Goal: Task Accomplishment & Management: Complete application form

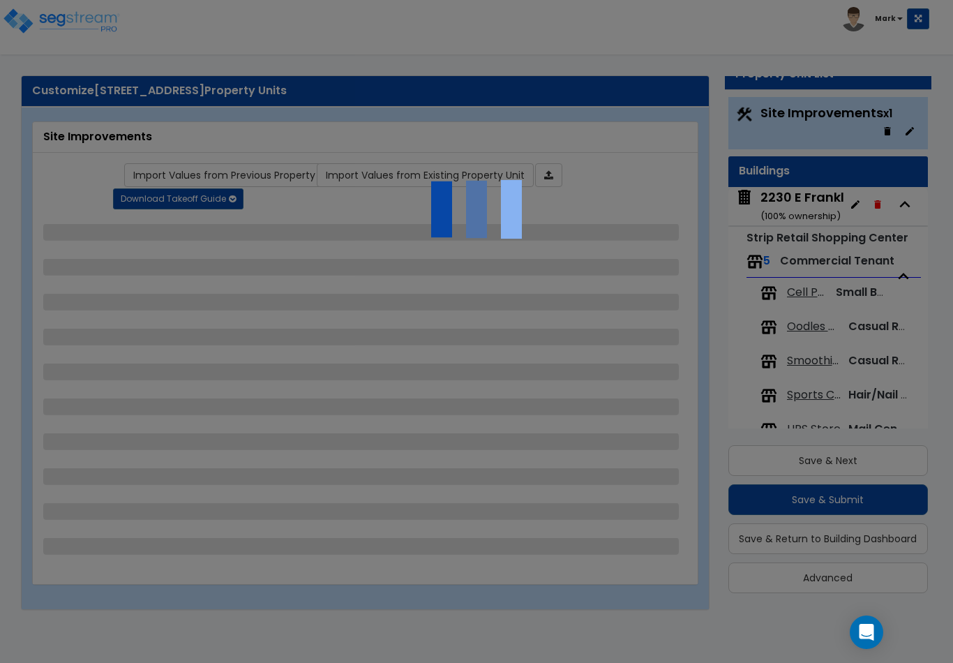
scroll to position [27, 0]
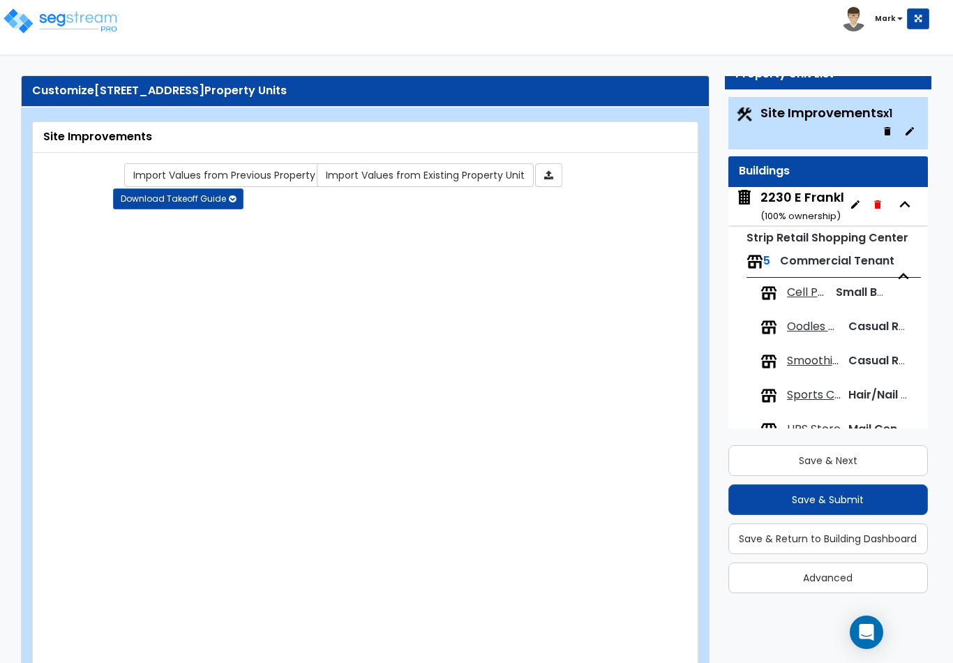
type input "1.13"
select select "2"
type input "26895"
select select "2"
type input "1085"
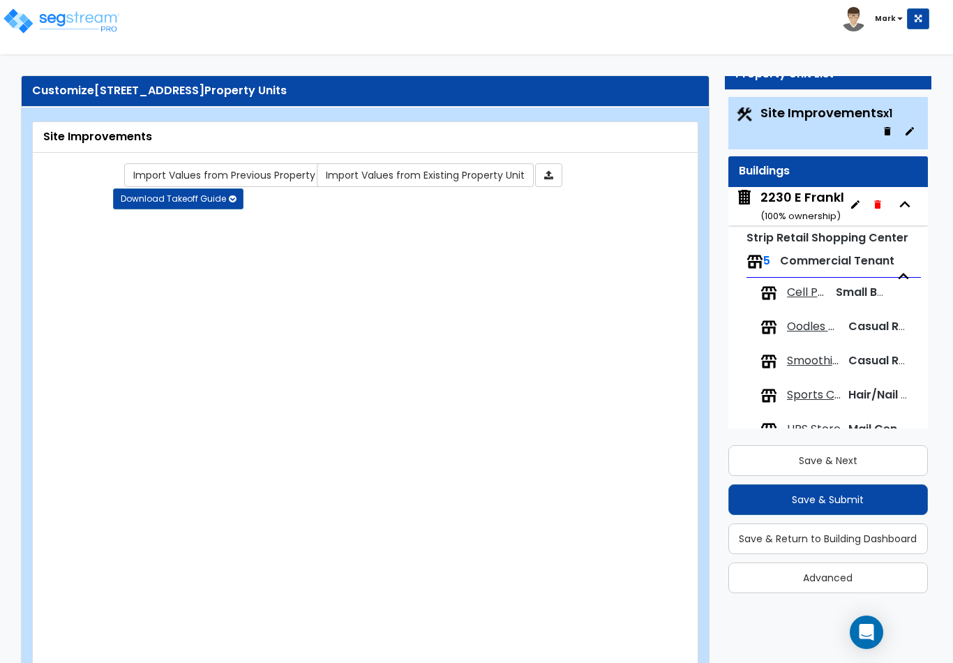
radio input "true"
type input "7"
radio input "true"
type input "3"
radio input "true"
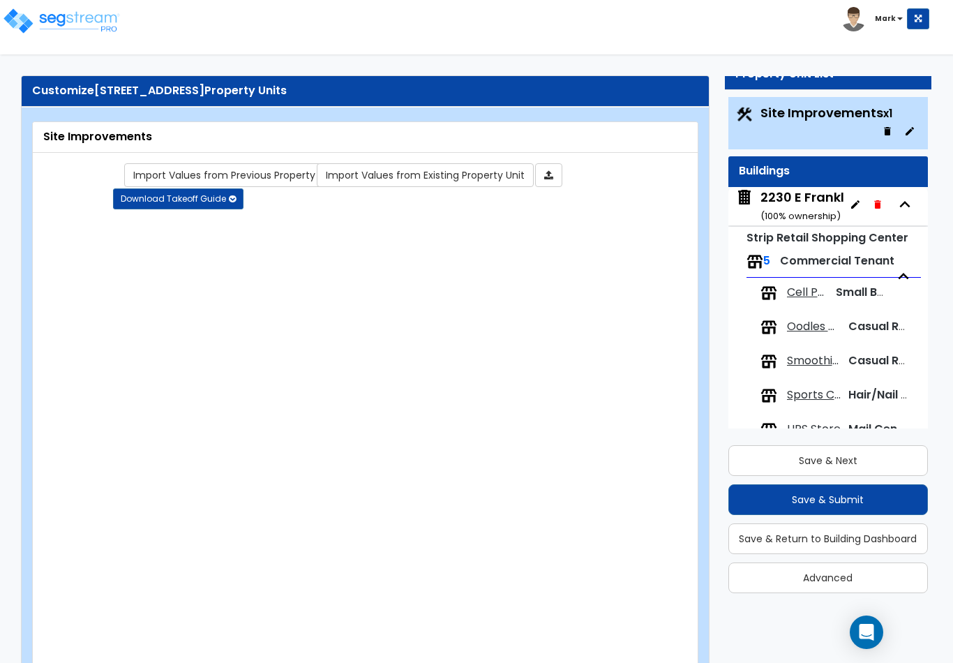
select select "2"
select select "1"
type input "1619"
radio input "true"
select select "2"
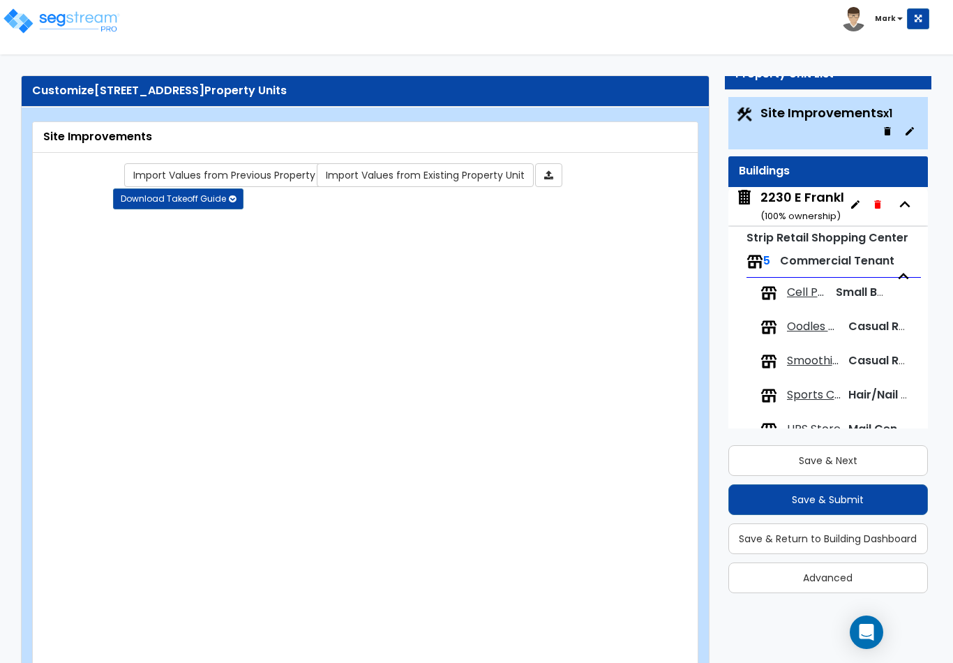
select select "3"
type input "4"
radio input "true"
type input "5"
radio input "true"
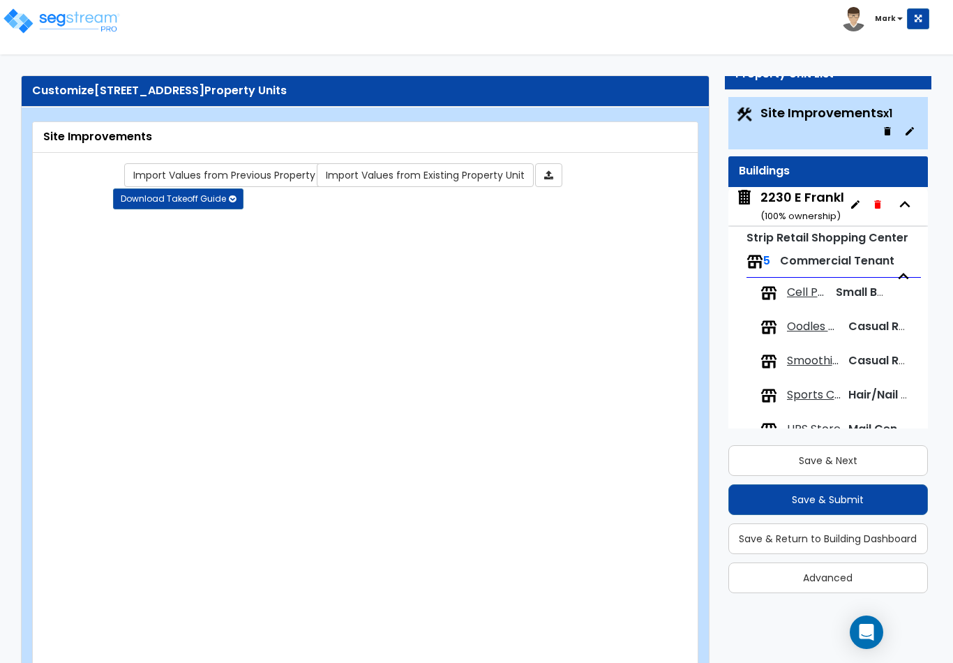
select select "1"
type input "59"
radio input "true"
select select "2"
type input "726"
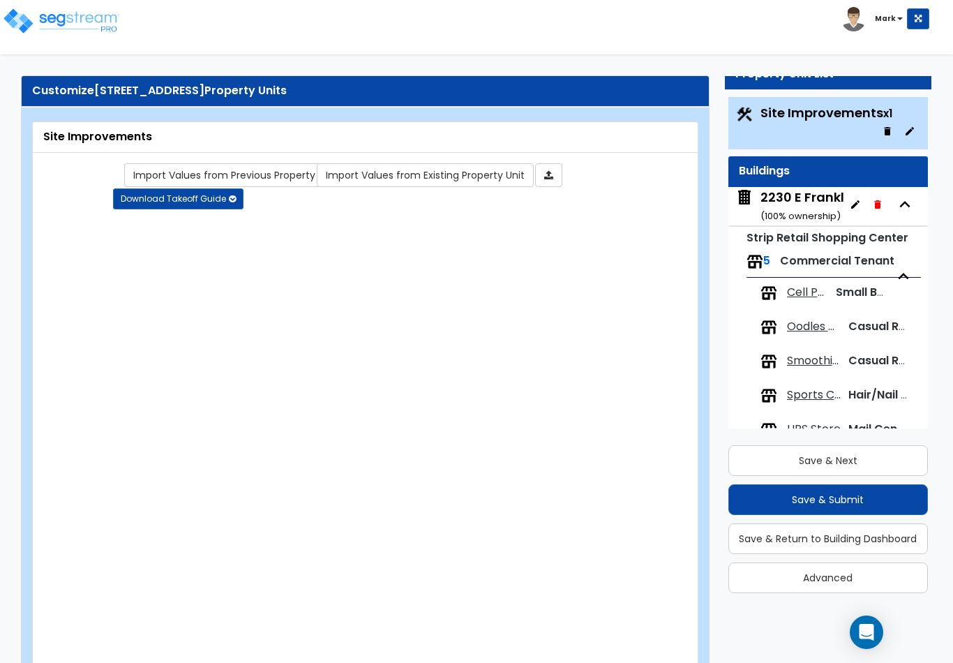
select select "1"
radio input "true"
type input "1"
radio input "true"
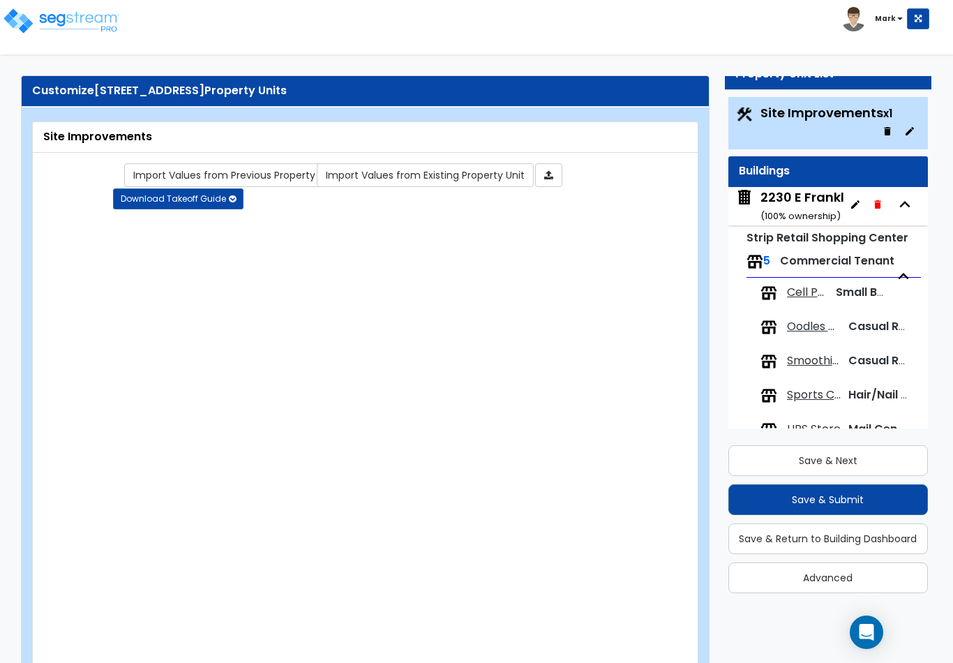
select select "1"
type input "522"
radio input "true"
select select "1"
type input "5"
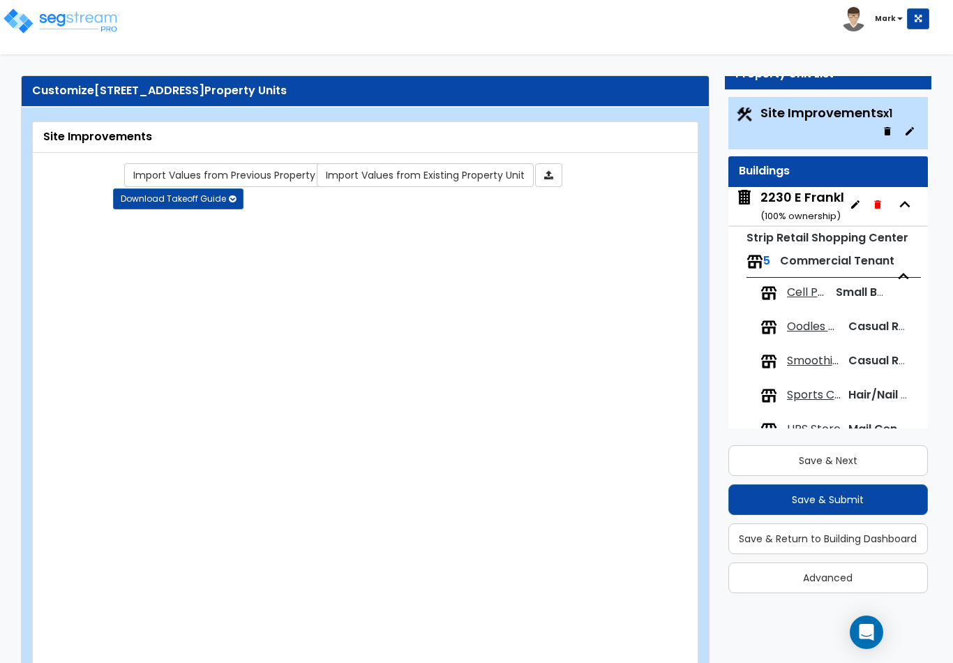
type input "6"
radio input "true"
type input "281"
radio input "true"
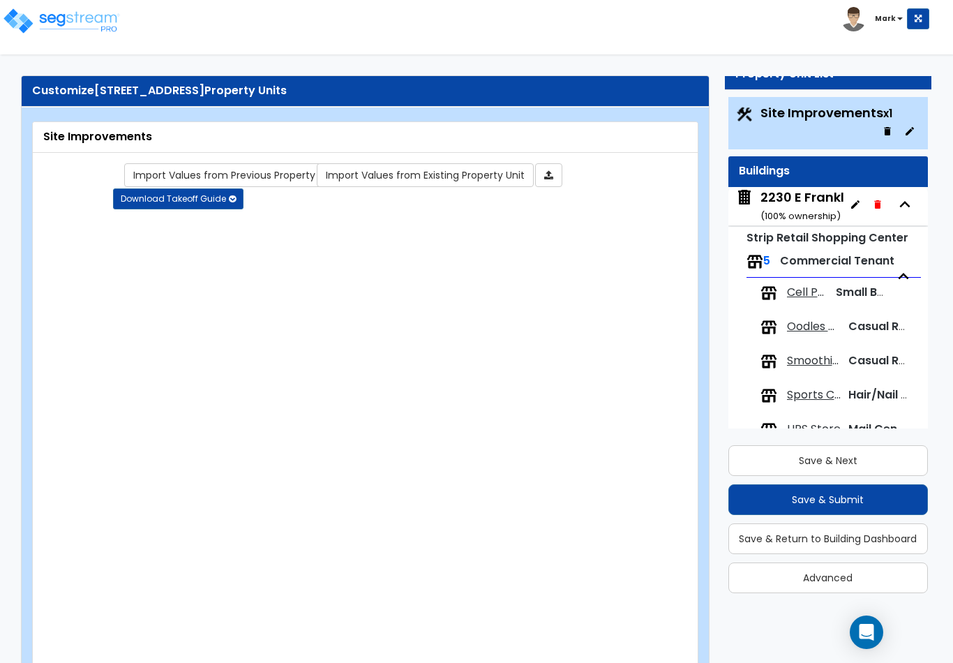
select select "1"
select select "4"
type input "2"
radio input "true"
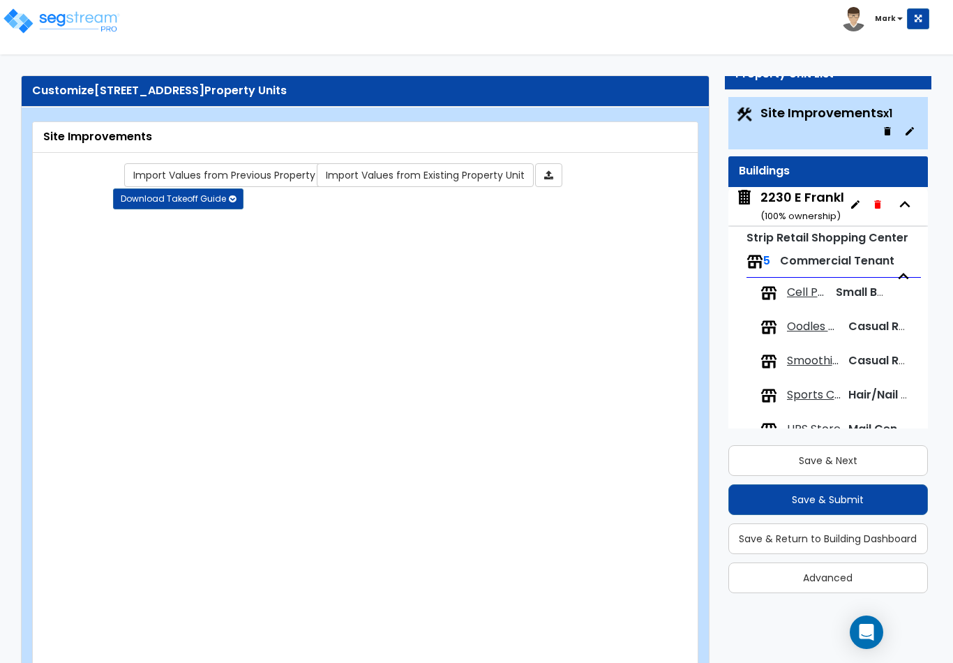
type input "4.5"
type input "461"
radio input "true"
select select "2"
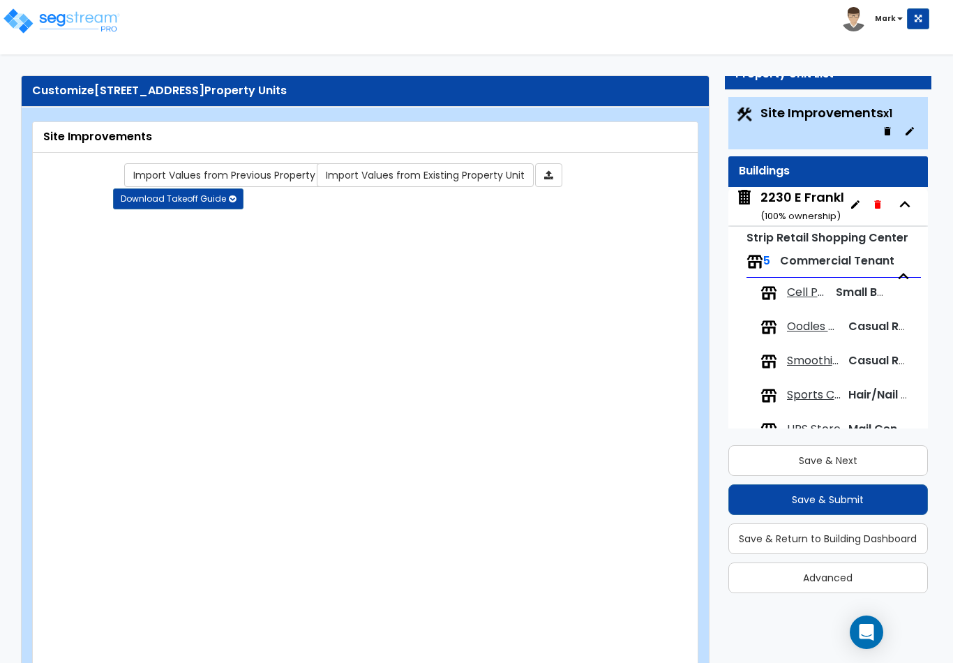
select select "7"
type input "12"
select select "3"
type input "8"
select select "2"
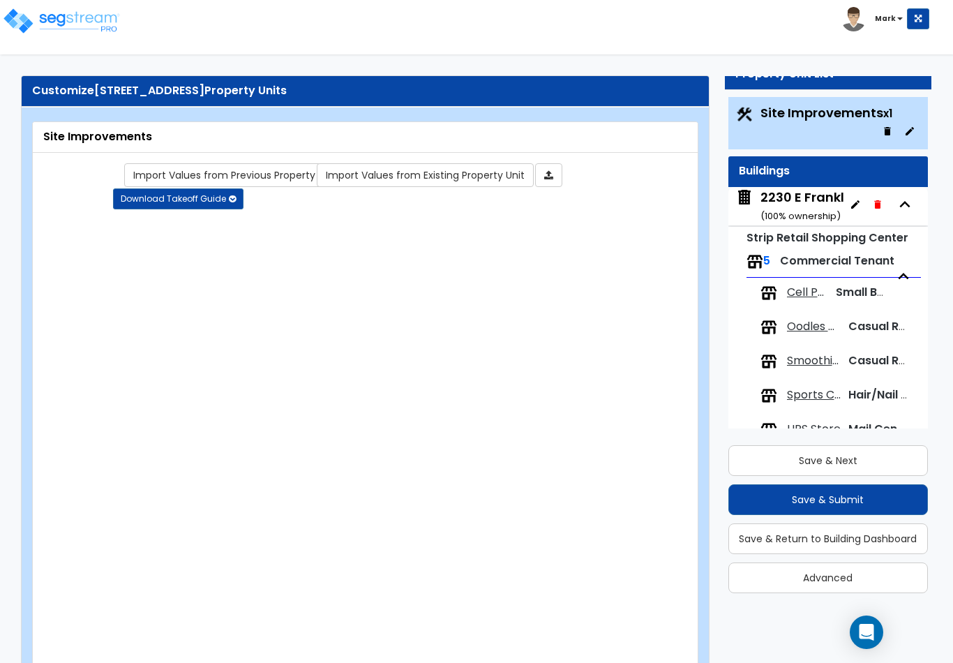
select select "4"
type input "40"
select select "5"
type input "20"
radio input "true"
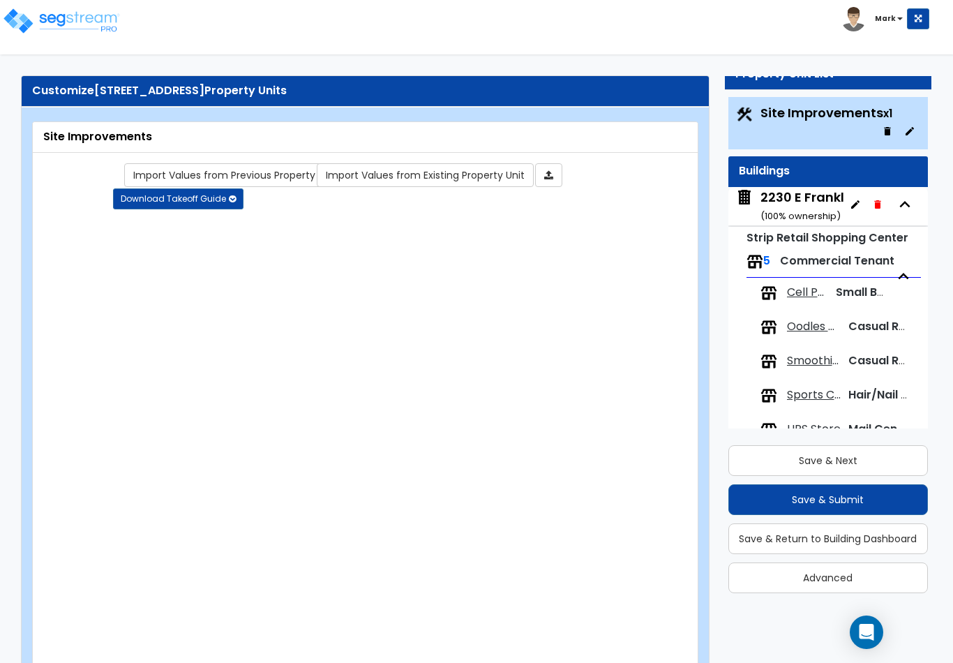
type input "896"
radio input "true"
type input "1438"
radio input "true"
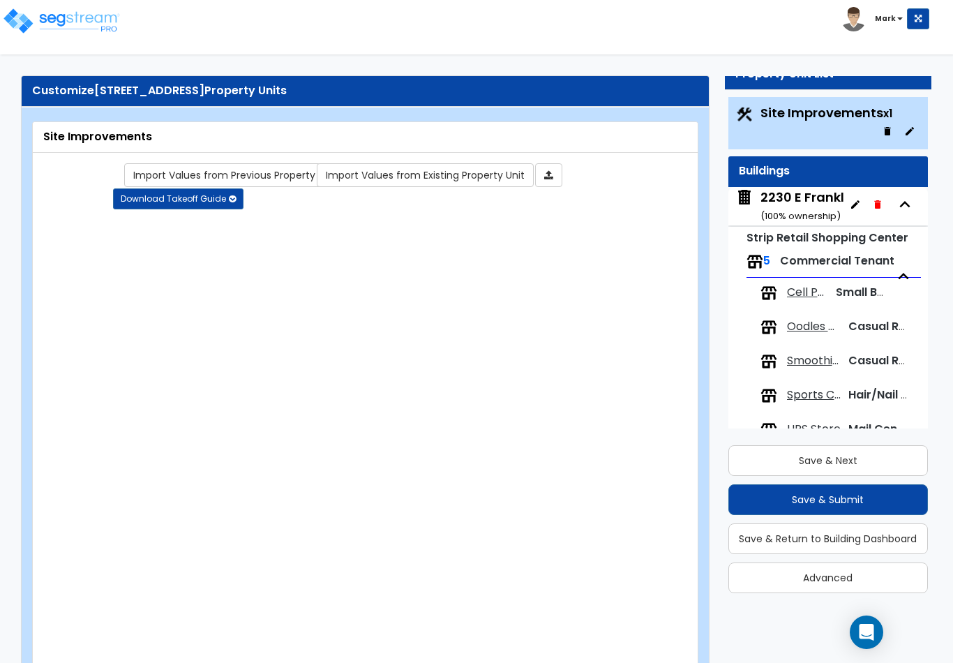
type input "5"
radio input "true"
select select "1"
select select "2"
type input "30"
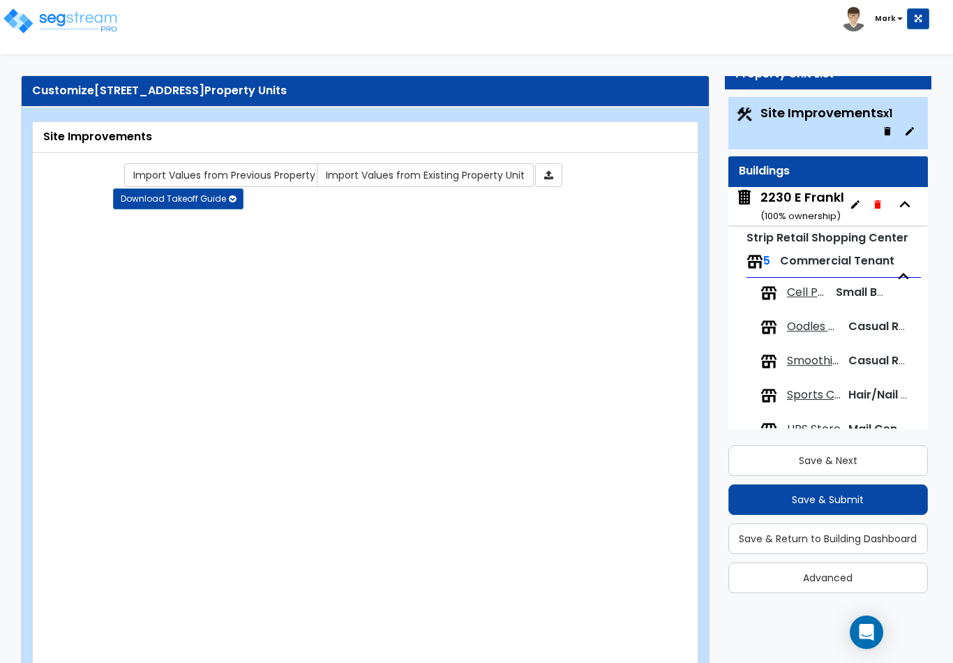
type input "10"
select select "2"
select select "3"
select select "1"
radio input "true"
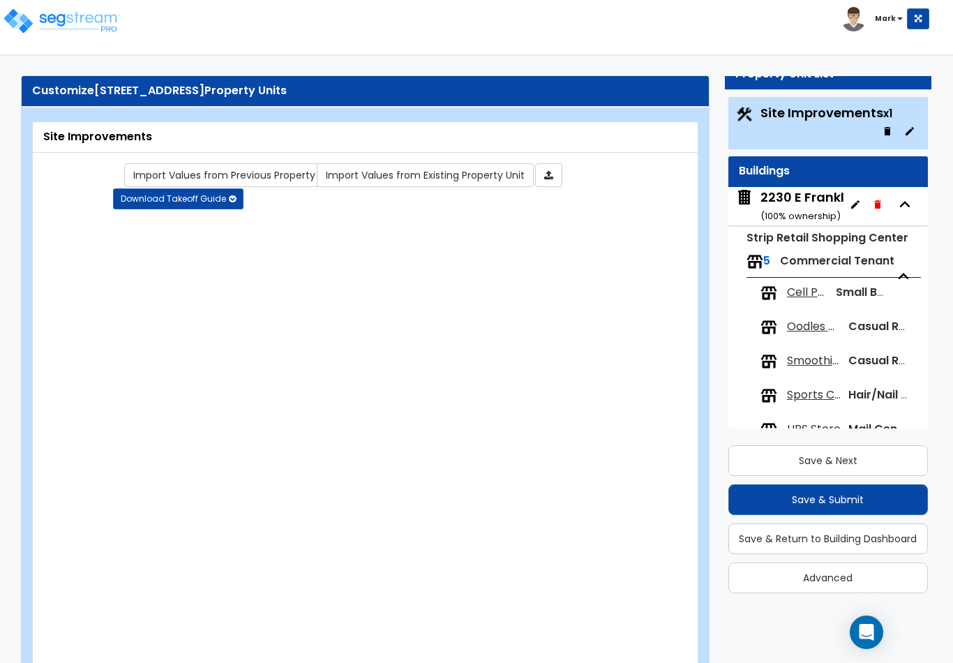
type input "1"
type input "1098"
type input "7"
radio input "true"
type input "2"
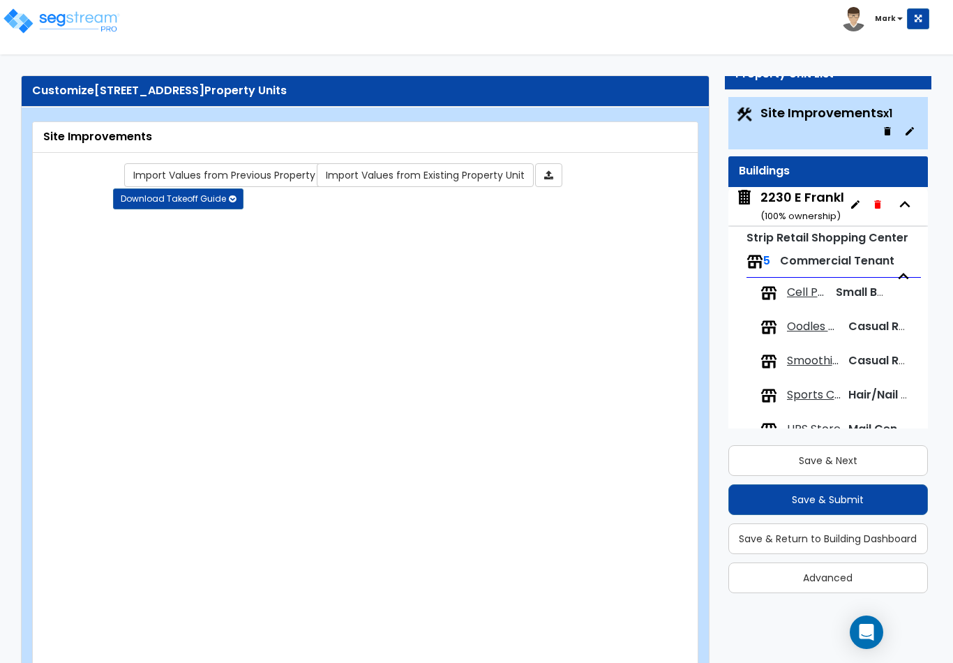
radio input "true"
select select "1"
type input "2"
type input "130"
type input "6"
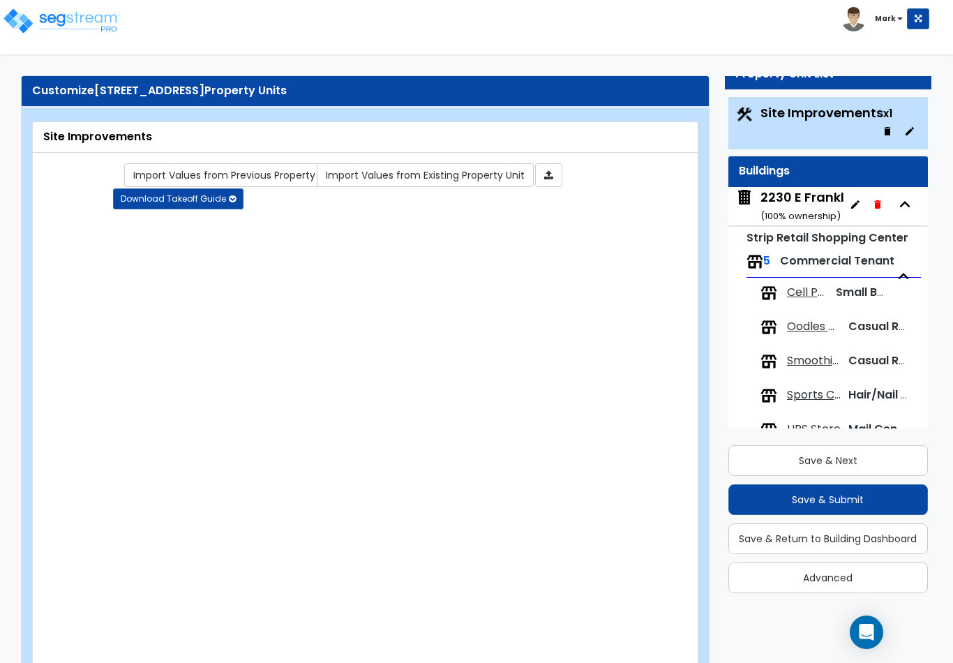
select select "4"
select select "2"
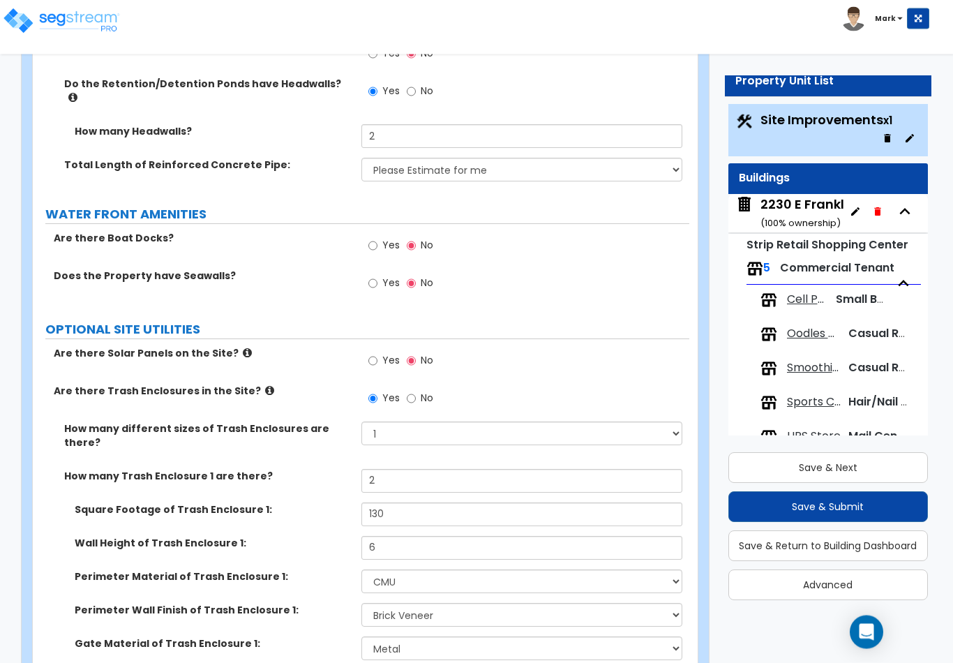
scroll to position [5386, 0]
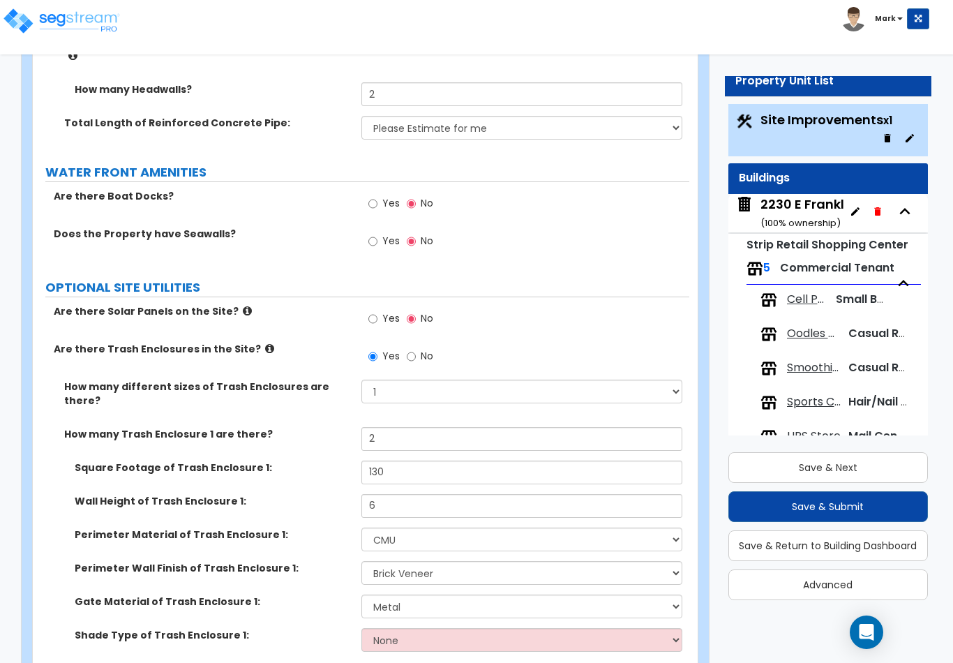
click at [851, 476] on button "Save & Next" at bounding box center [828, 467] width 200 height 31
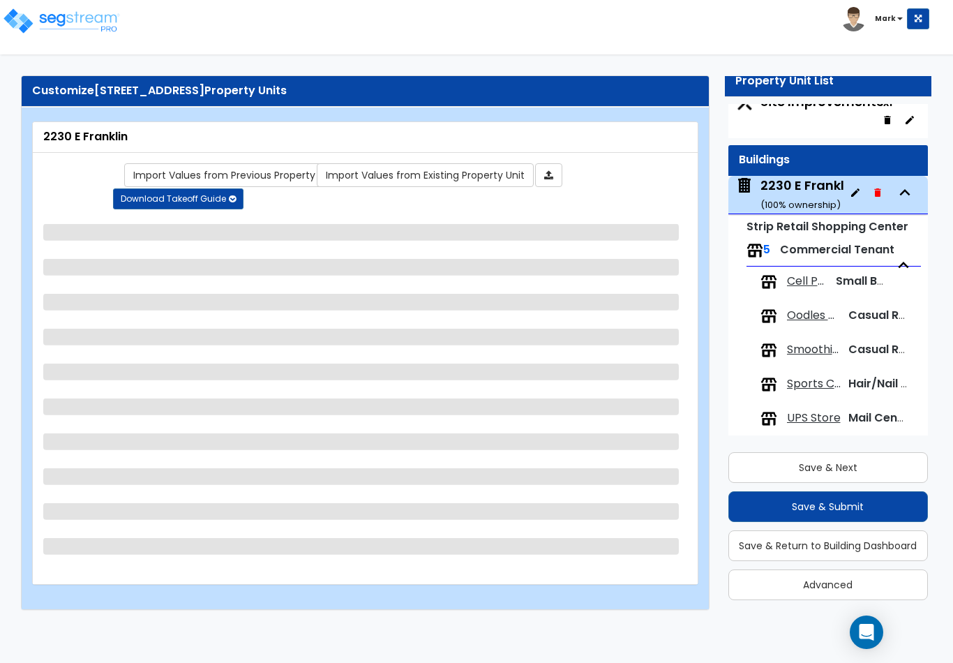
scroll to position [19, 0]
select select "6"
select select "1"
select select "2"
select select "7"
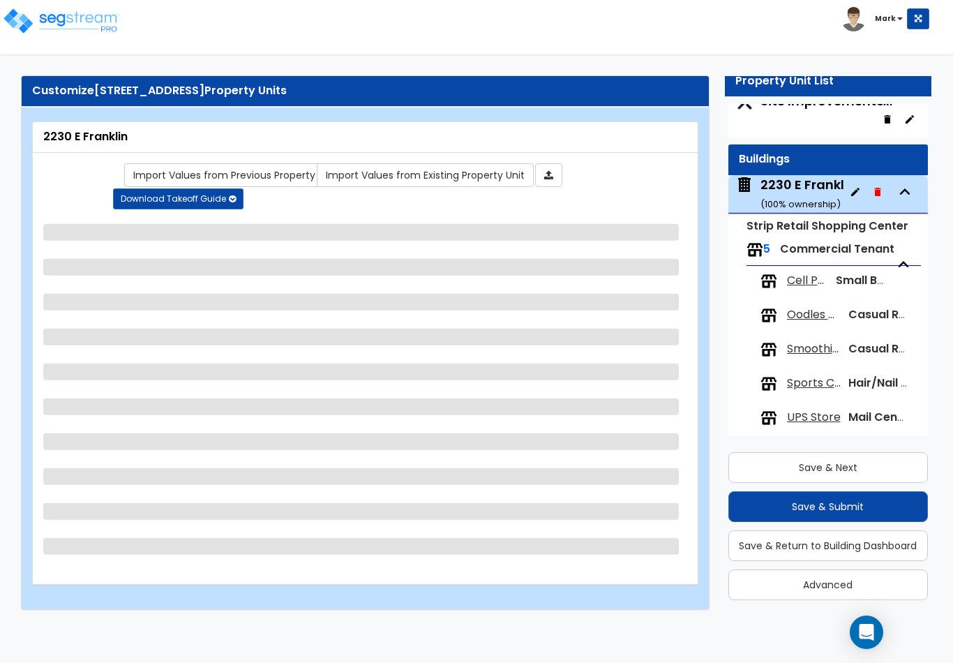
select select "3"
select select "2"
select select "1"
select select "3"
select select "2"
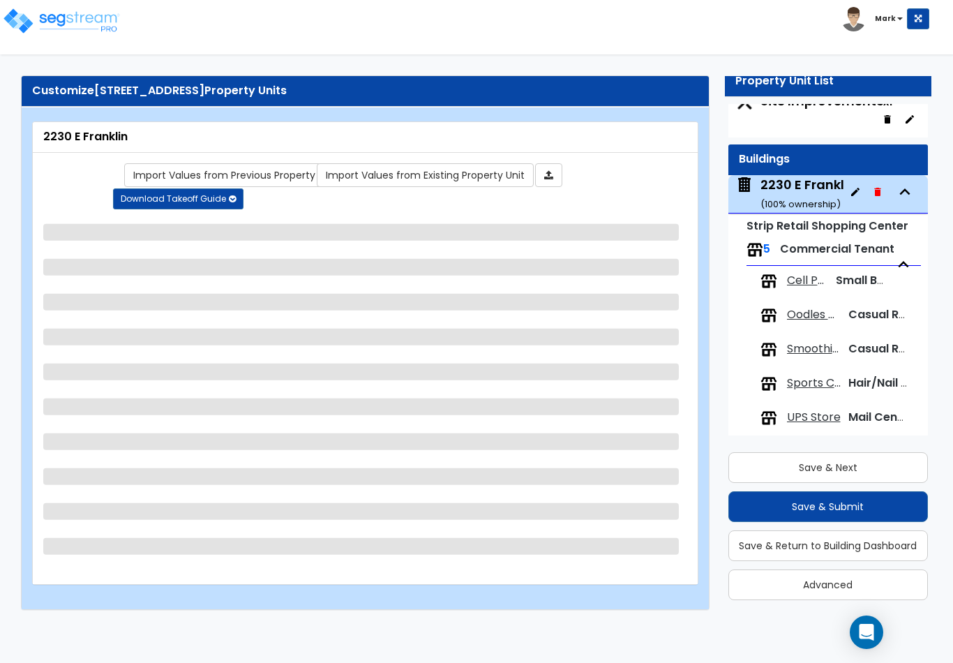
select select "2"
select select "1"
select select "2"
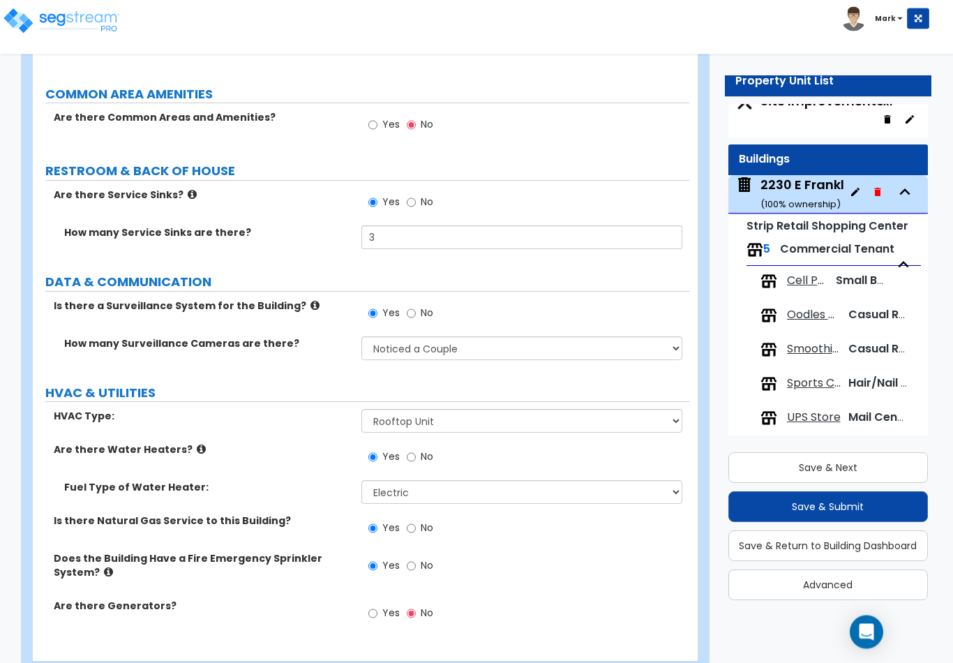
scroll to position [2458, 0]
click at [398, 225] on input "3" at bounding box center [522, 237] width 322 height 24
type input "1"
click at [414, 195] on input "No" at bounding box center [411, 202] width 9 height 15
radio input "false"
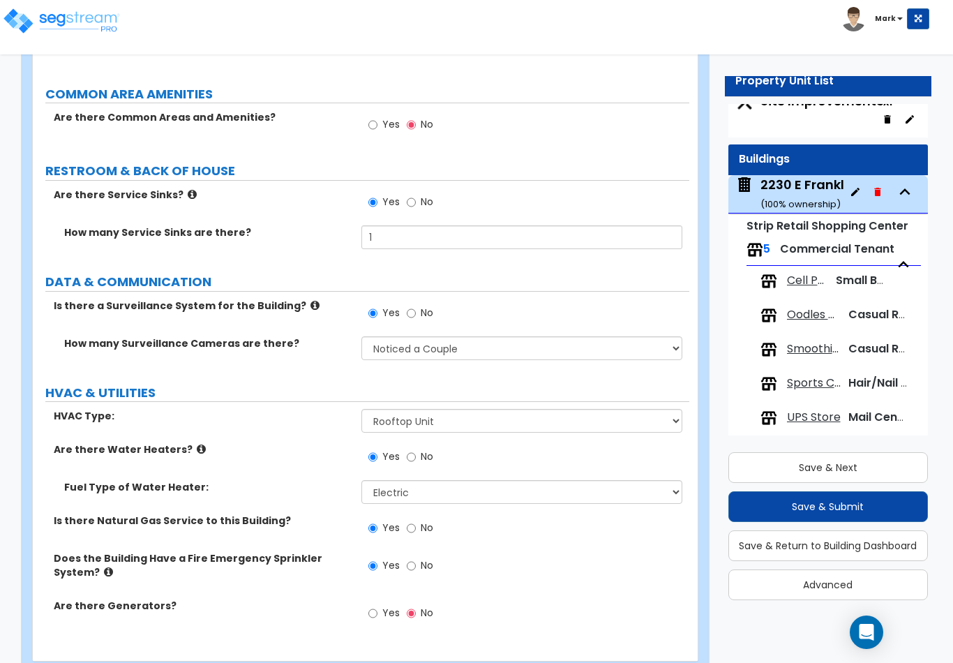
radio input "true"
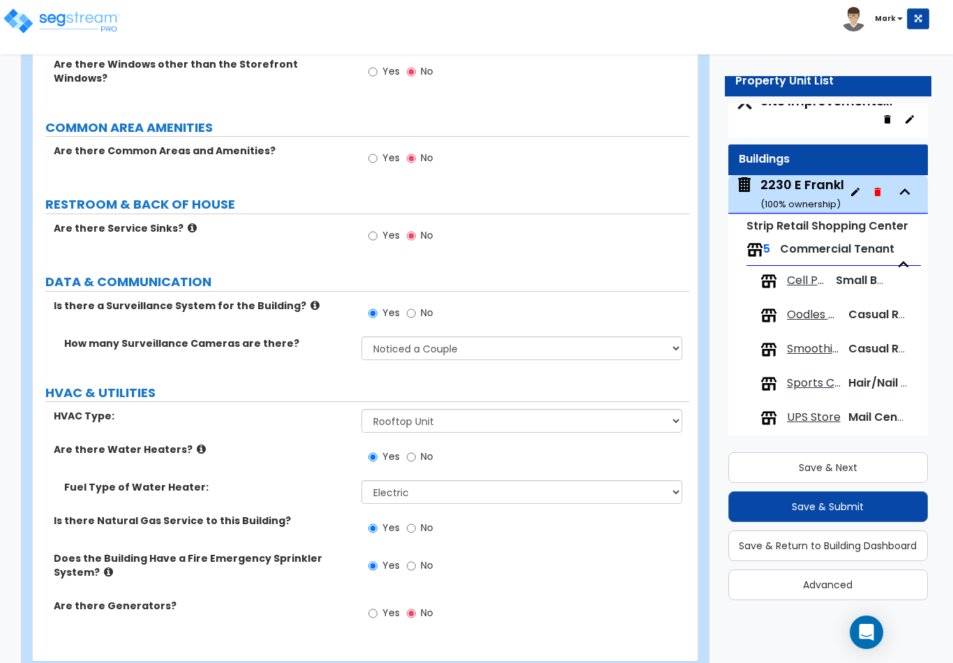
click at [867, 474] on button "Save & Next" at bounding box center [828, 467] width 200 height 31
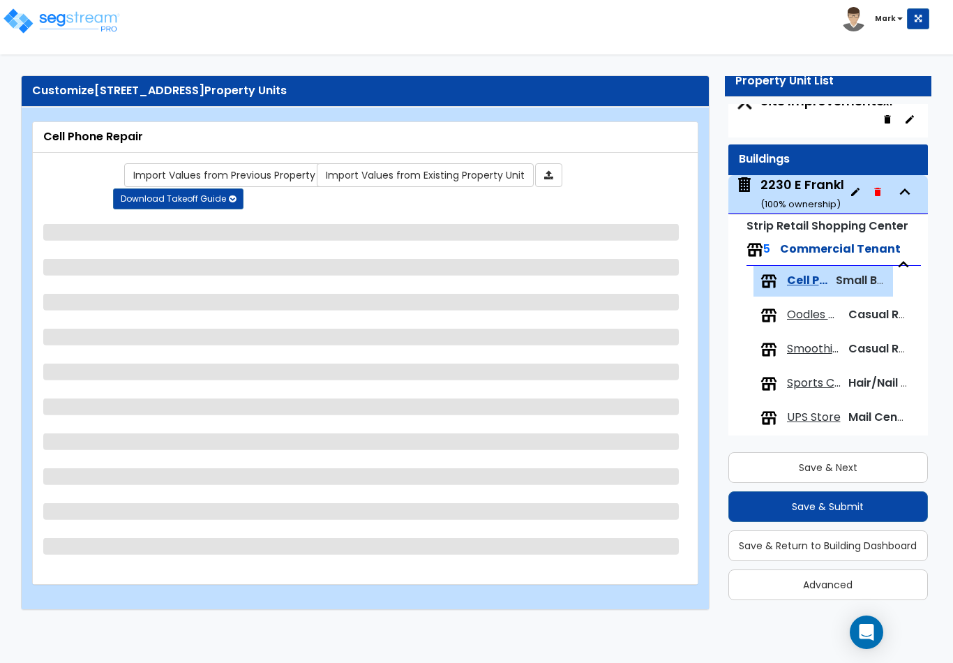
select select "7"
select select "1"
select select "3"
select select "1"
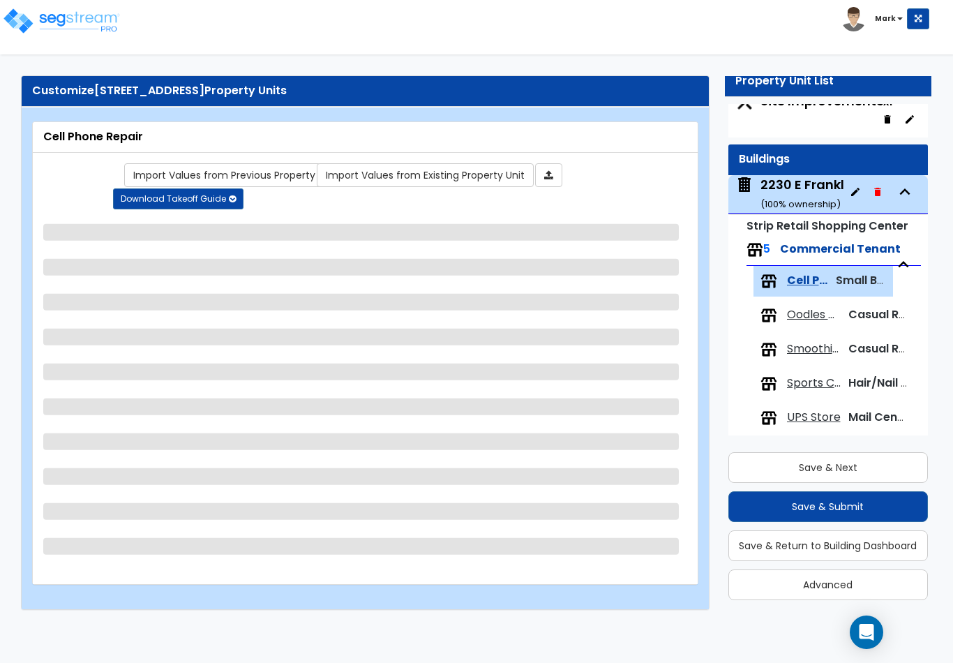
select select "2"
select select "1"
select select "4"
select select "1"
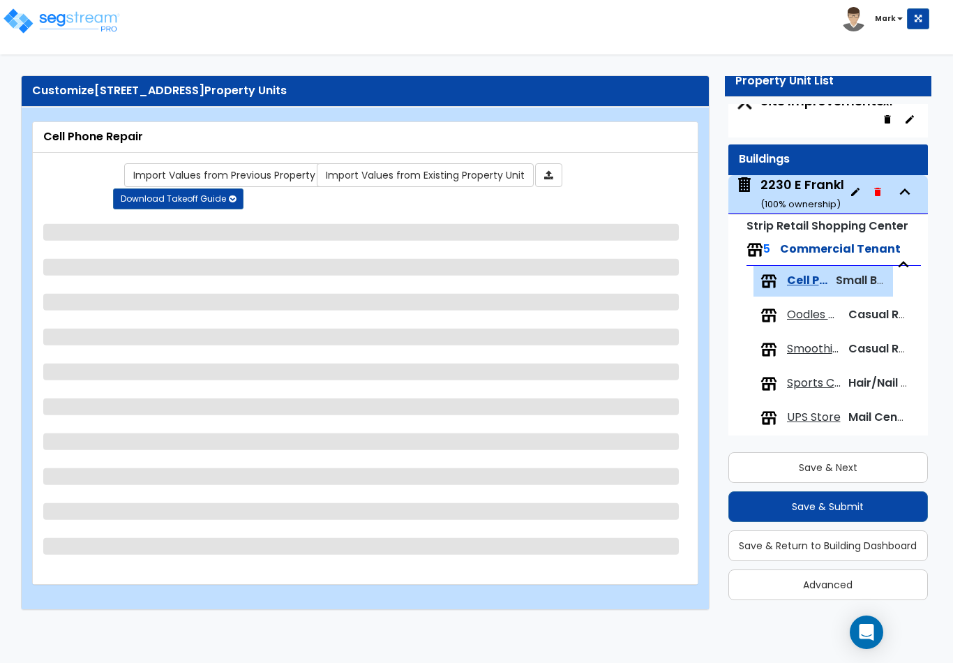
select select "3"
select select "1"
select select "3"
select select "1"
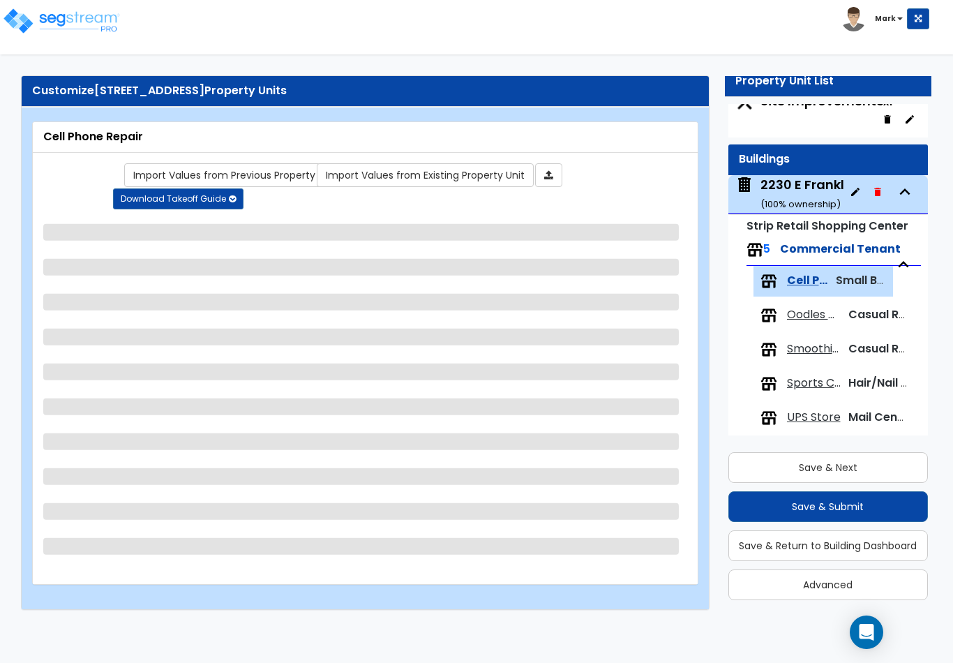
select select "1"
select select "2"
select select "1"
select select "2"
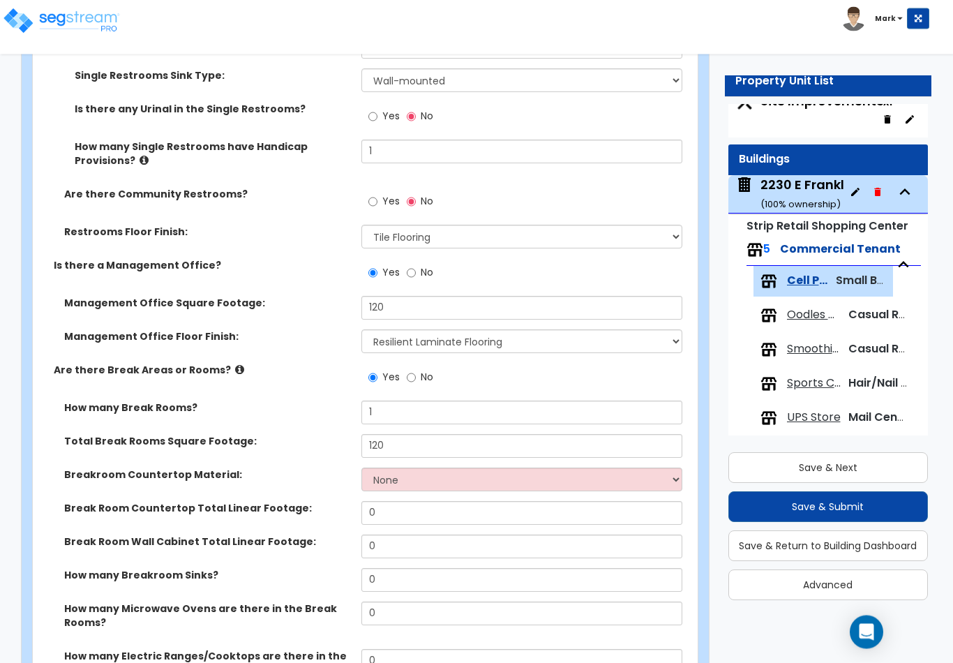
scroll to position [1744, 0]
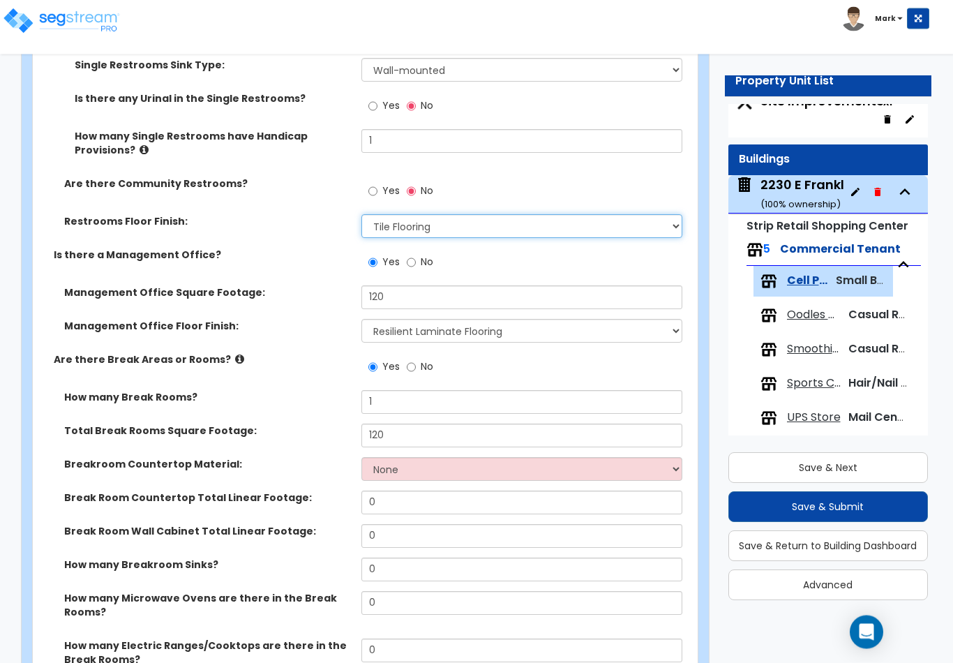
click at [477, 215] on select "None Tile Flooring Resilient Laminate Flooring VCT Flooring Sheet Vinyl Flooring" at bounding box center [522, 227] width 322 height 24
select select "2"
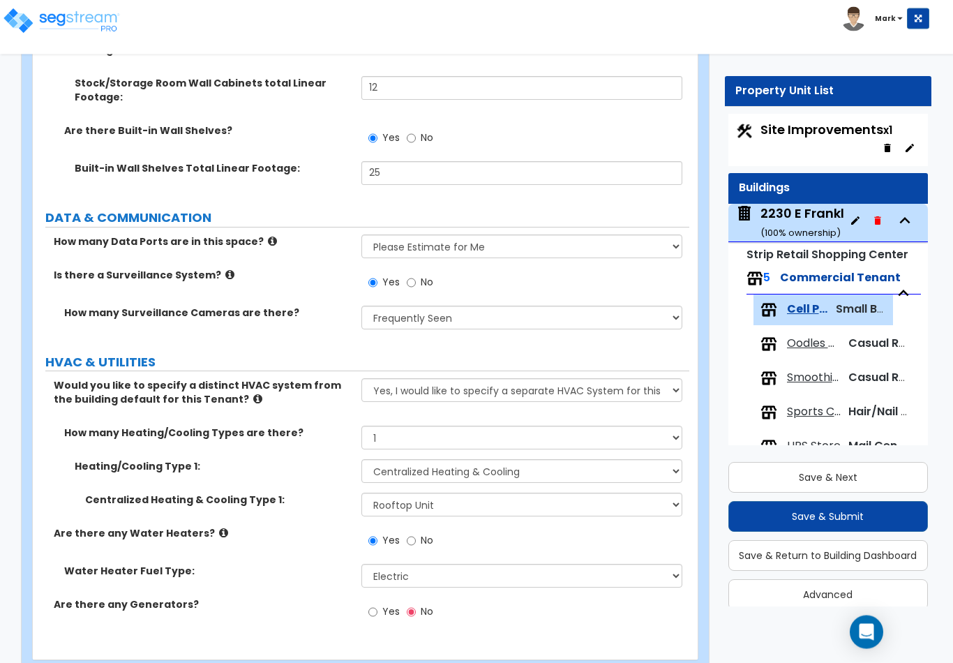
scroll to position [2820, 0]
click at [884, 490] on button "Save & Next" at bounding box center [828, 477] width 200 height 31
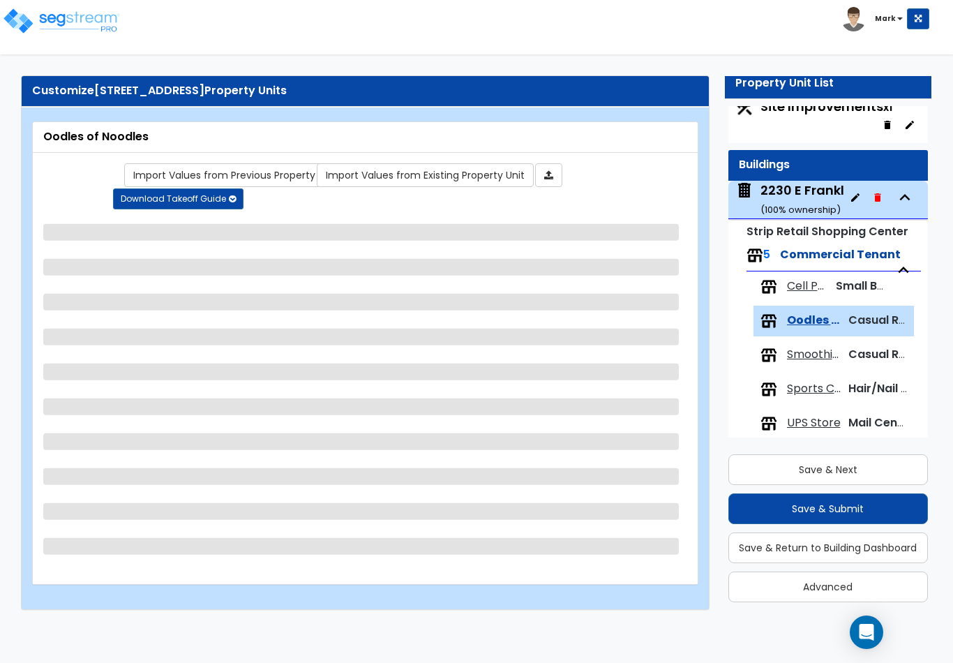
scroll to position [19, 0]
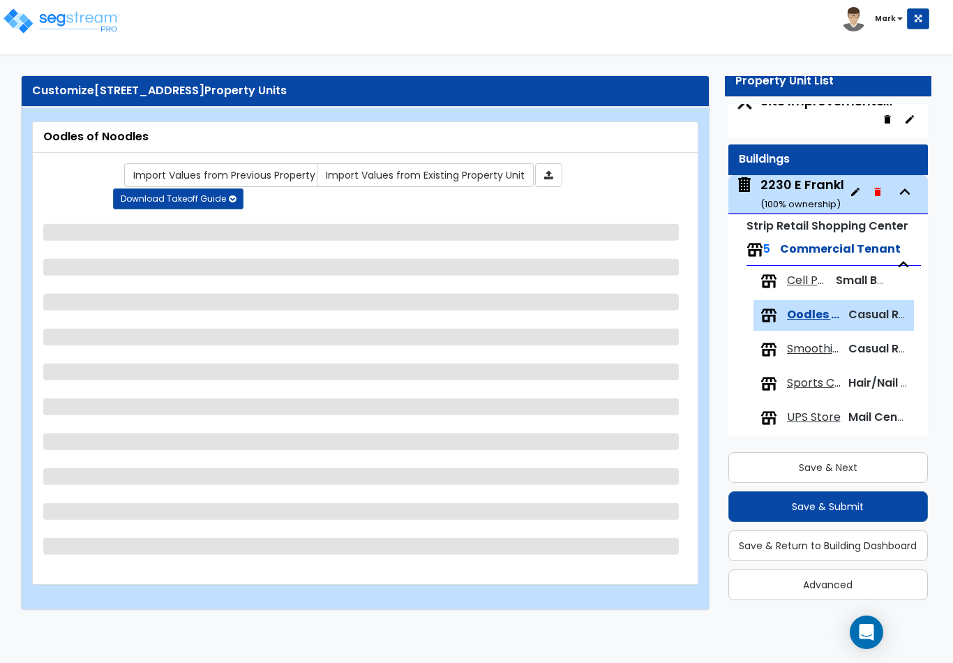
select select "2"
select select "1"
select select "2"
select select "1"
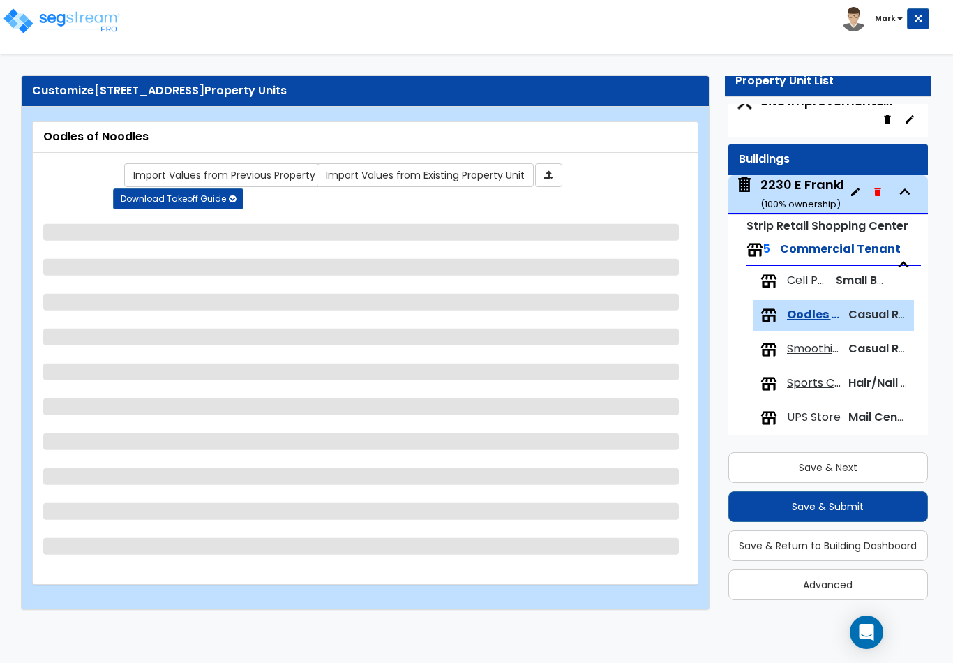
select select "1"
select select "7"
select select "2"
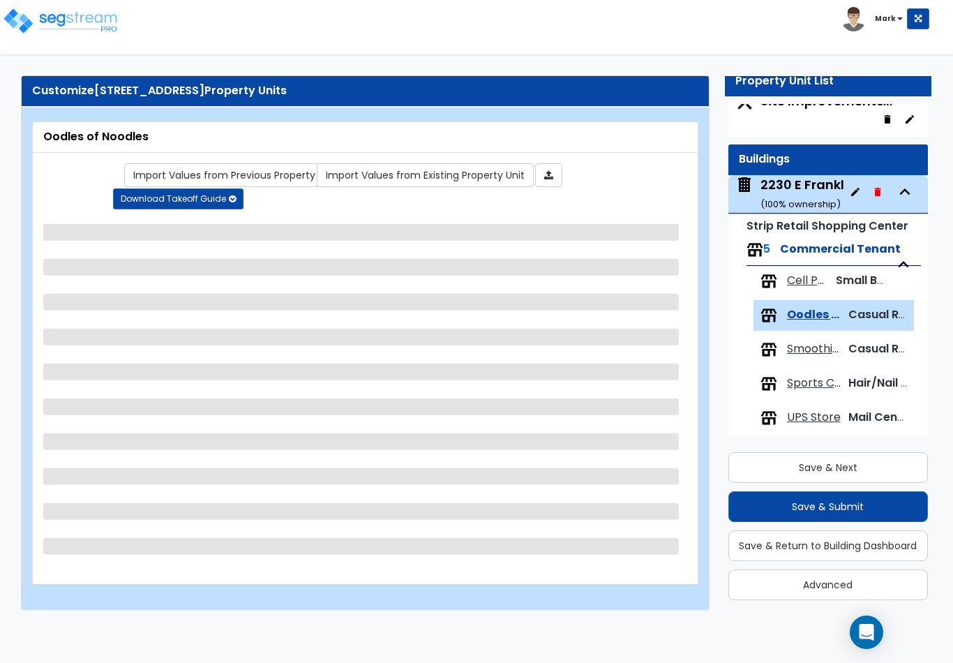
select select "1"
select select "7"
select select "2"
select select "1"
select select "2"
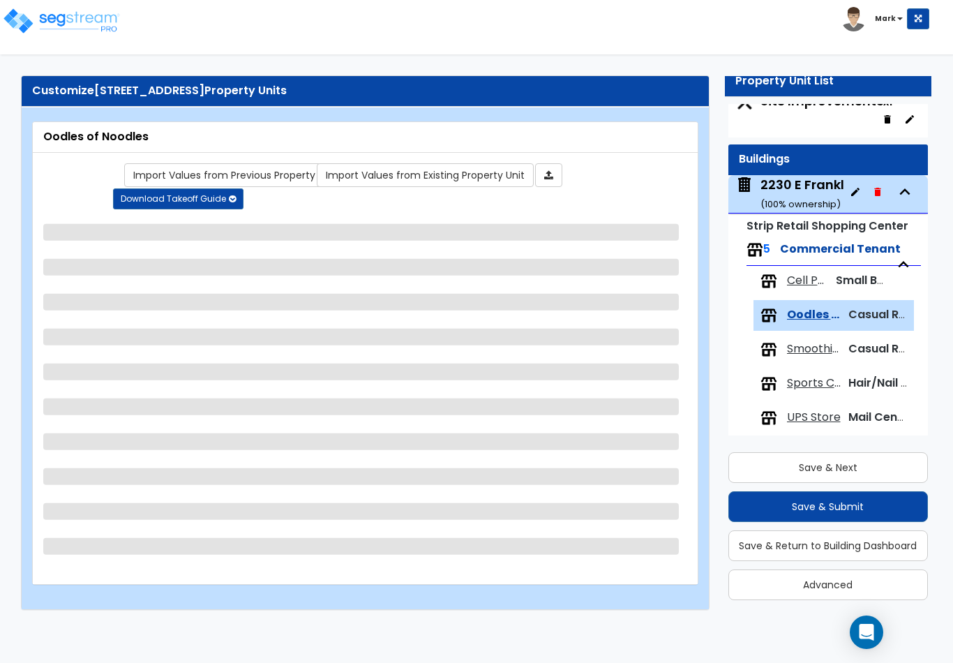
select select "2"
select select "6"
select select "4"
select select "2"
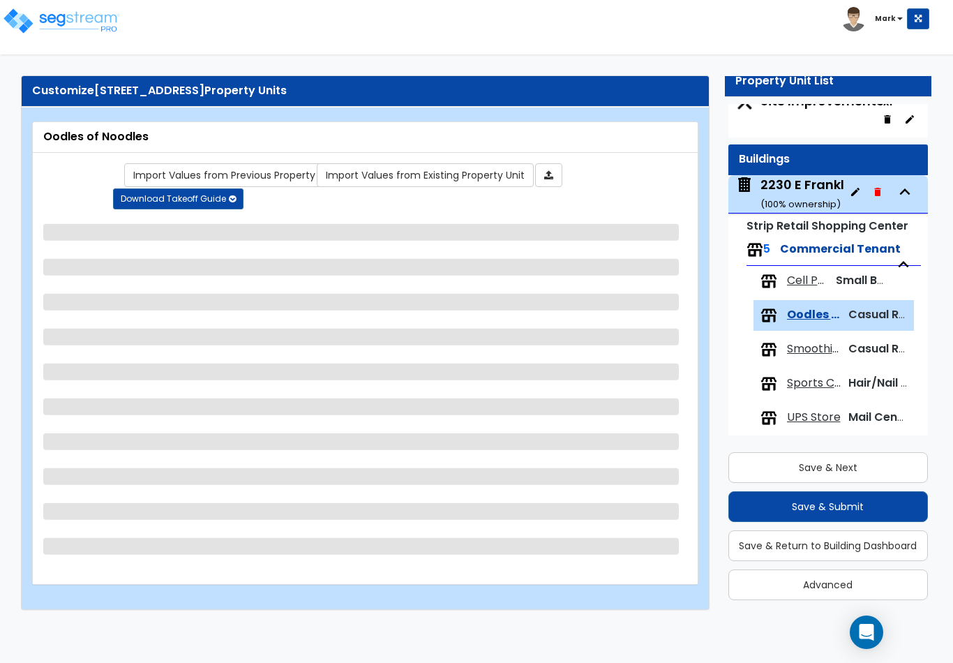
select select "3"
select select "4"
select select "2"
select select "1"
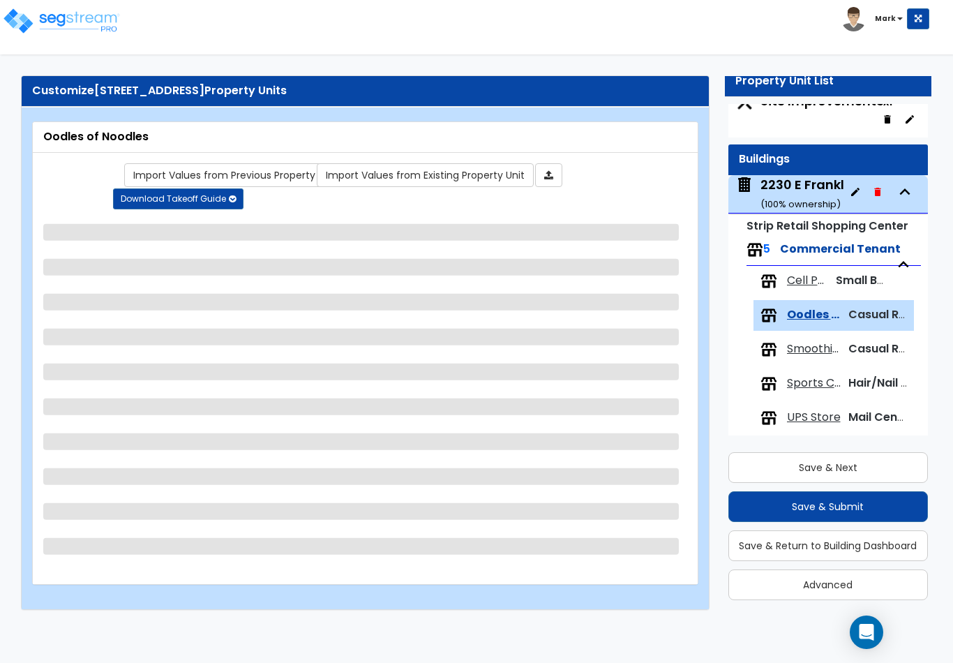
select select "2"
select select "1"
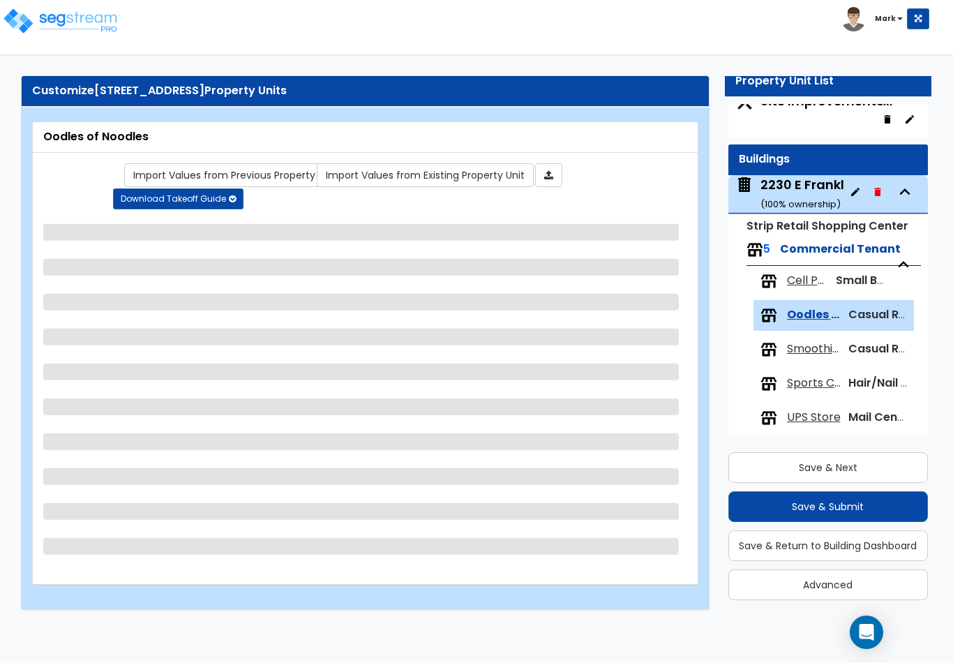
select select "3"
select select "1"
select select "2"
select select "1"
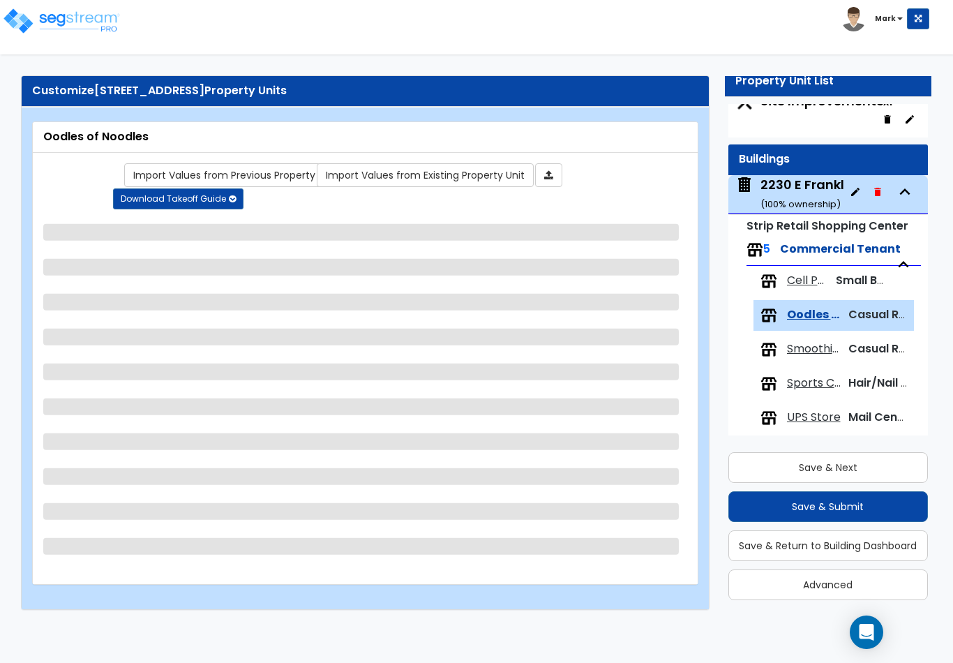
select select "2"
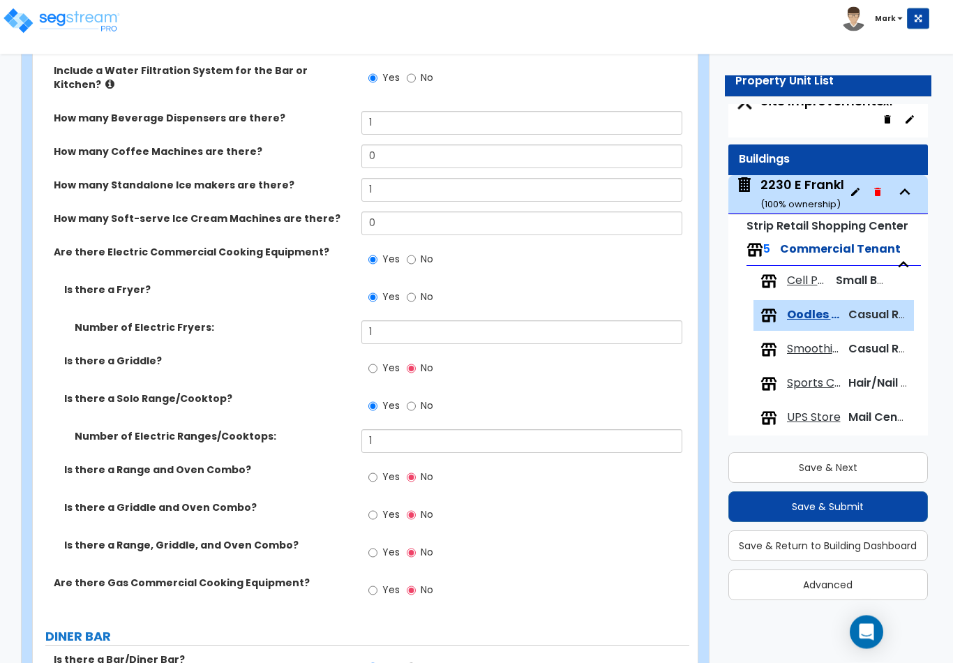
scroll to position [1334, 0]
click at [414, 178] on input "1" at bounding box center [522, 190] width 322 height 24
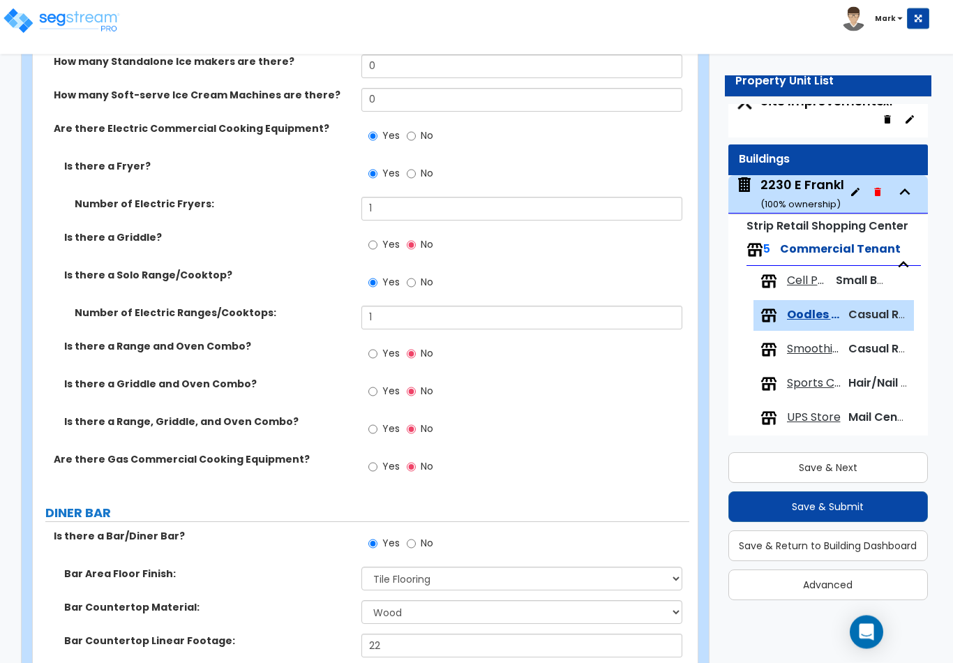
scroll to position [1458, 0]
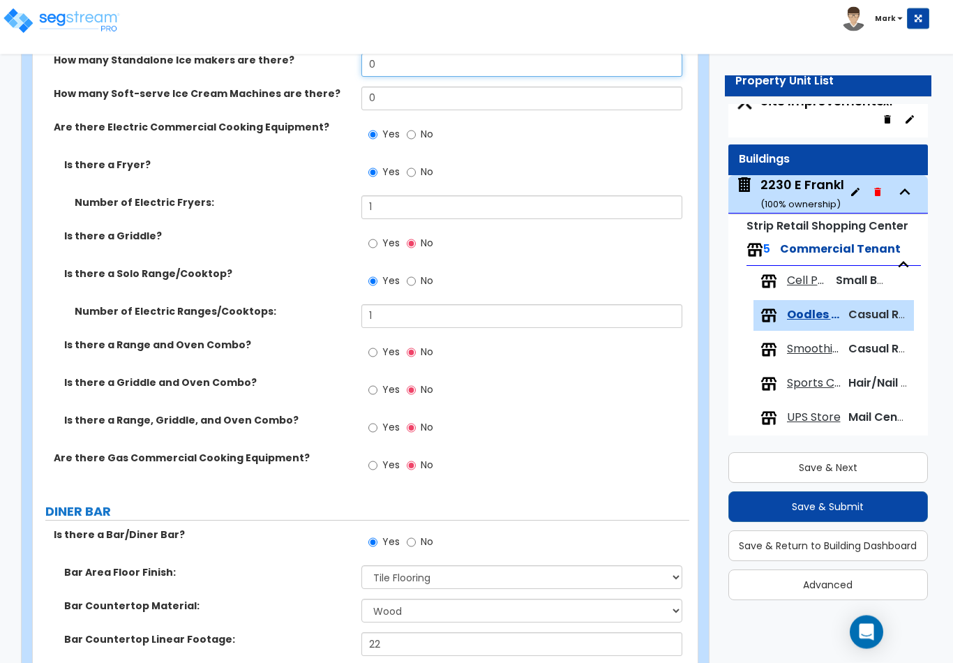
type input "0"
click at [374, 458] on input "Yes" at bounding box center [372, 465] width 9 height 15
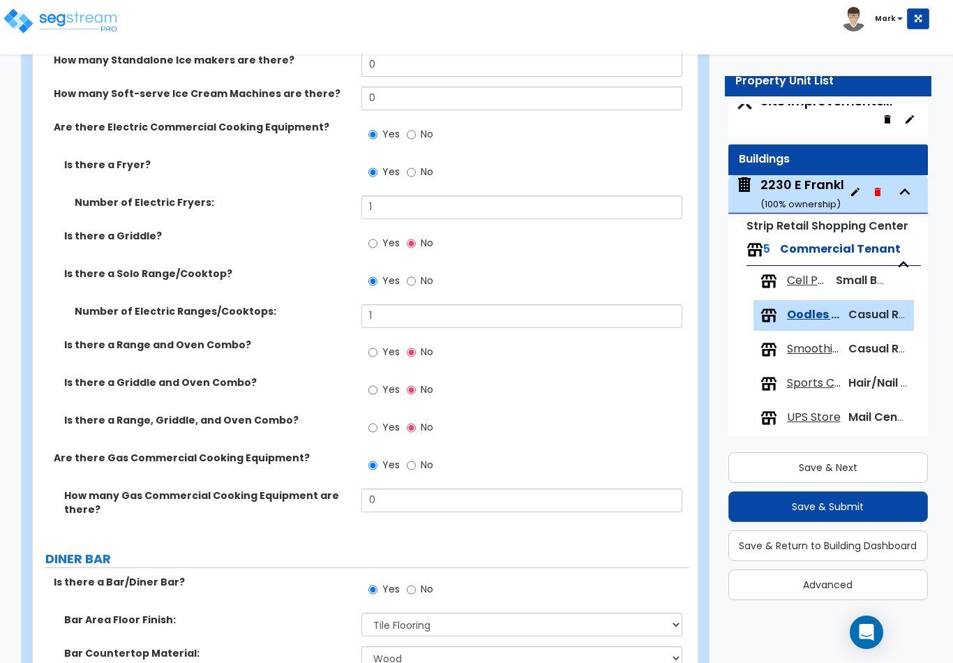
click at [413, 458] on input "No" at bounding box center [411, 465] width 9 height 15
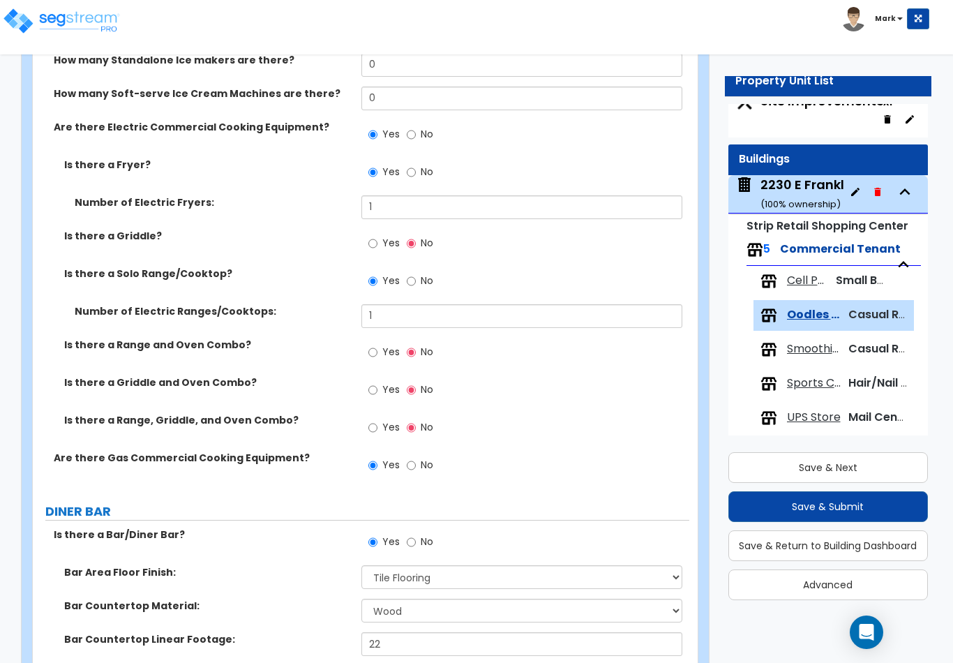
radio input "false"
radio input "true"
click at [373, 420] on input "Yes" at bounding box center [372, 427] width 9 height 15
radio input "true"
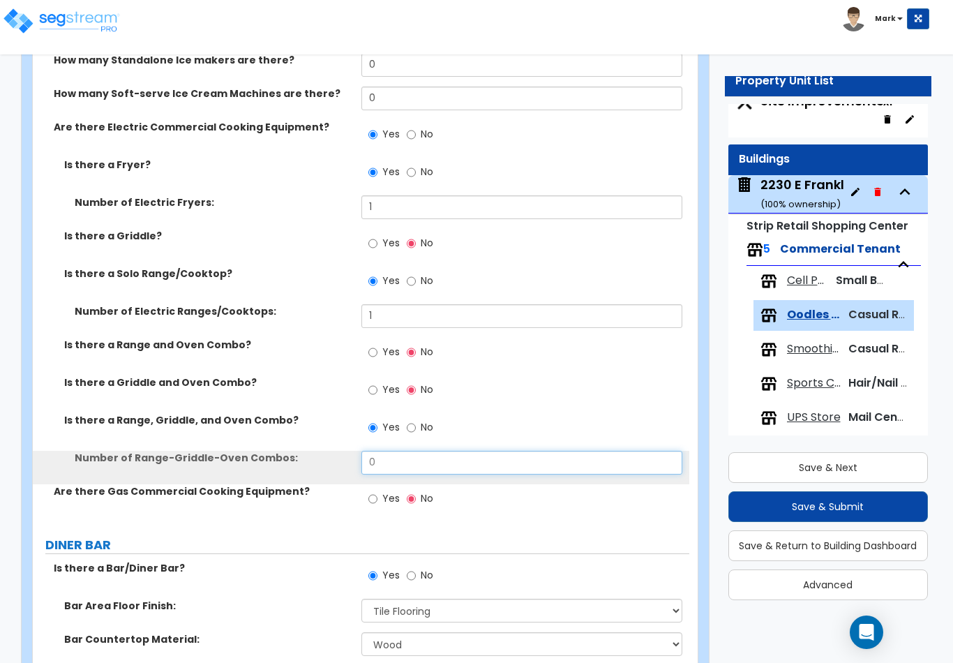
click at [396, 451] on input "0" at bounding box center [522, 463] width 322 height 24
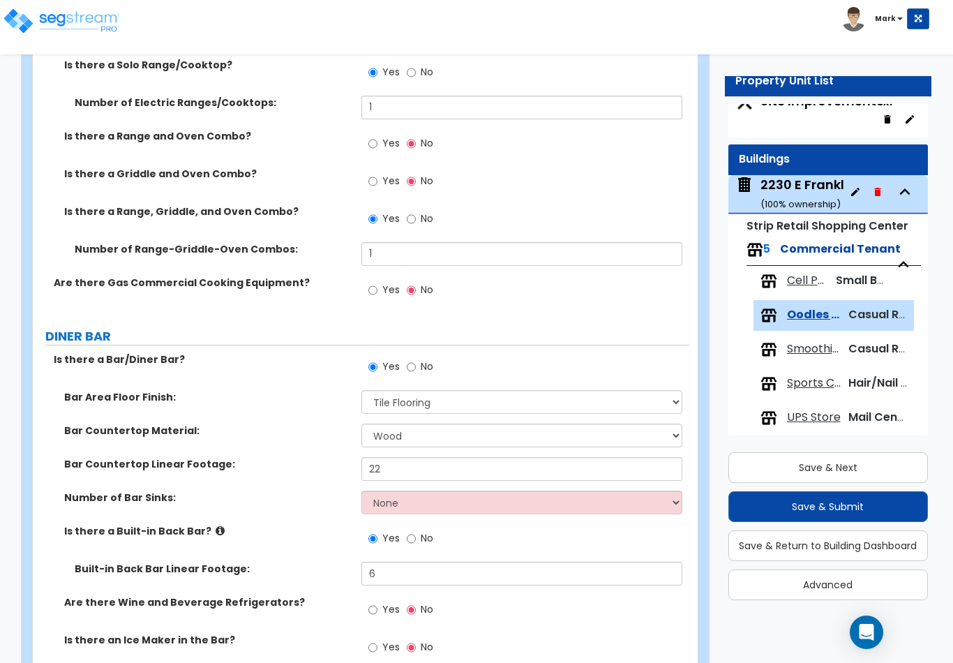
scroll to position [1666, 0]
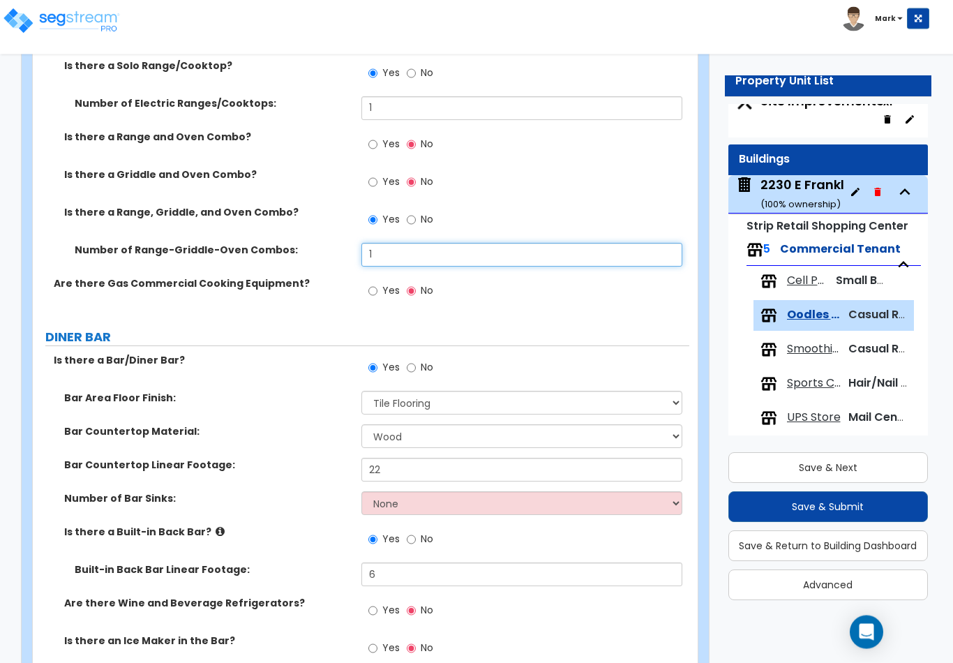
type input "1"
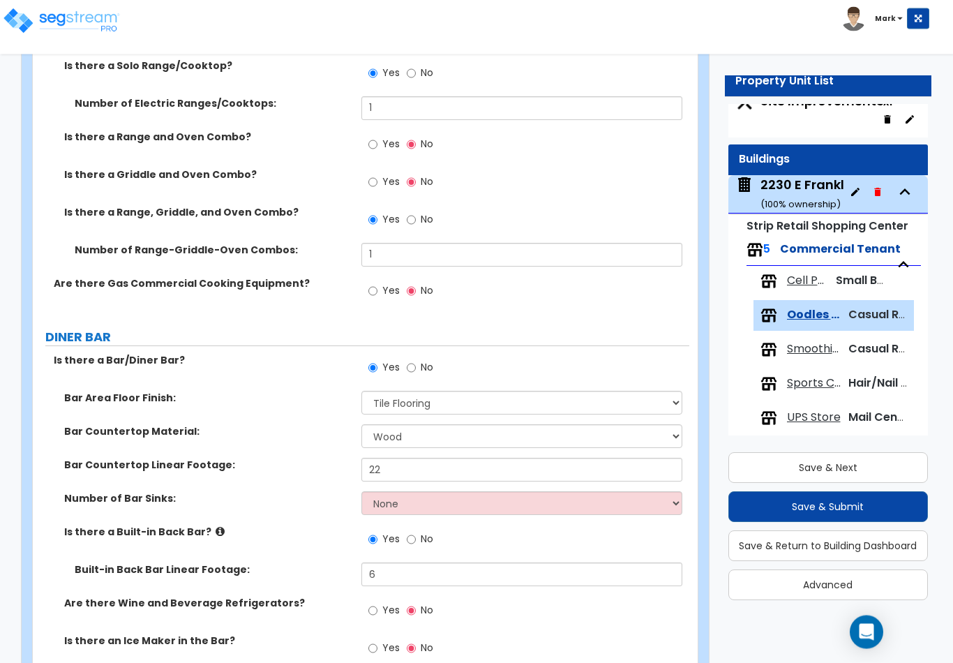
click at [373, 137] on input "Yes" at bounding box center [372, 144] width 9 height 15
radio input "true"
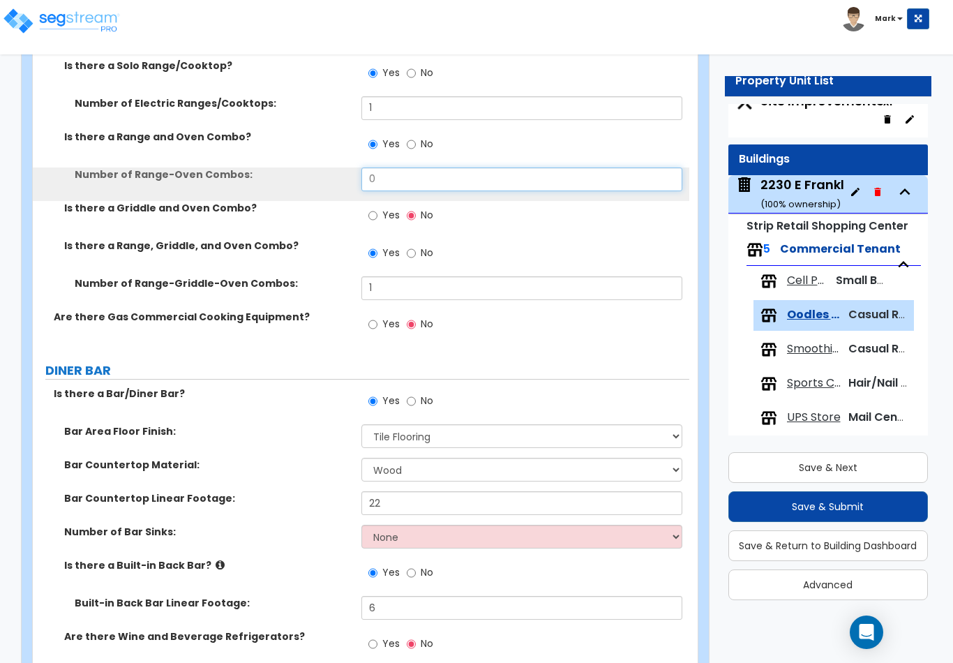
click at [405, 170] on input "0" at bounding box center [522, 179] width 322 height 24
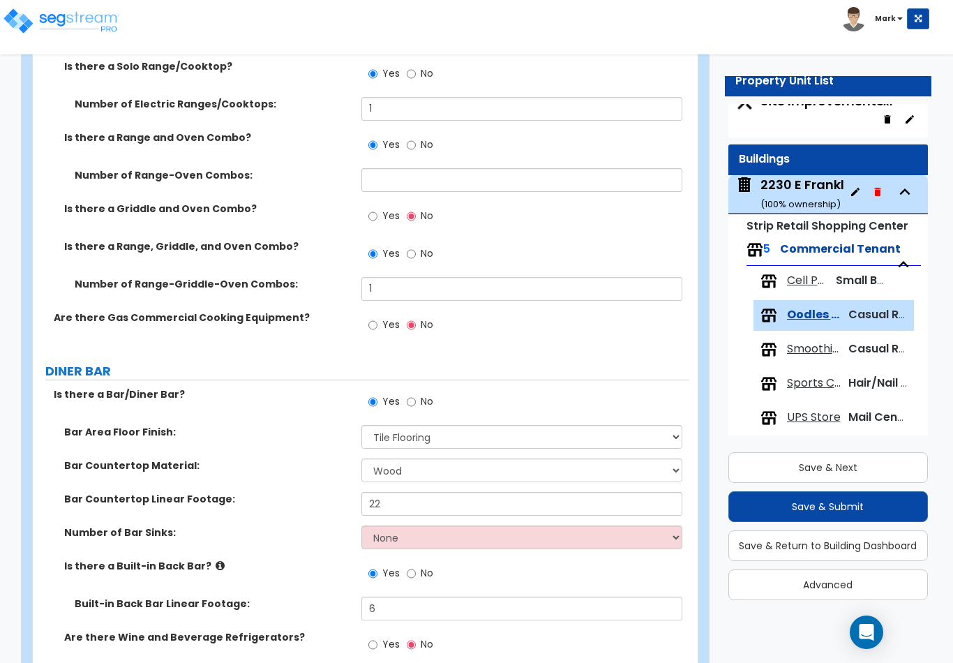
click at [408, 137] on input "No" at bounding box center [411, 144] width 9 height 15
radio input "false"
radio input "true"
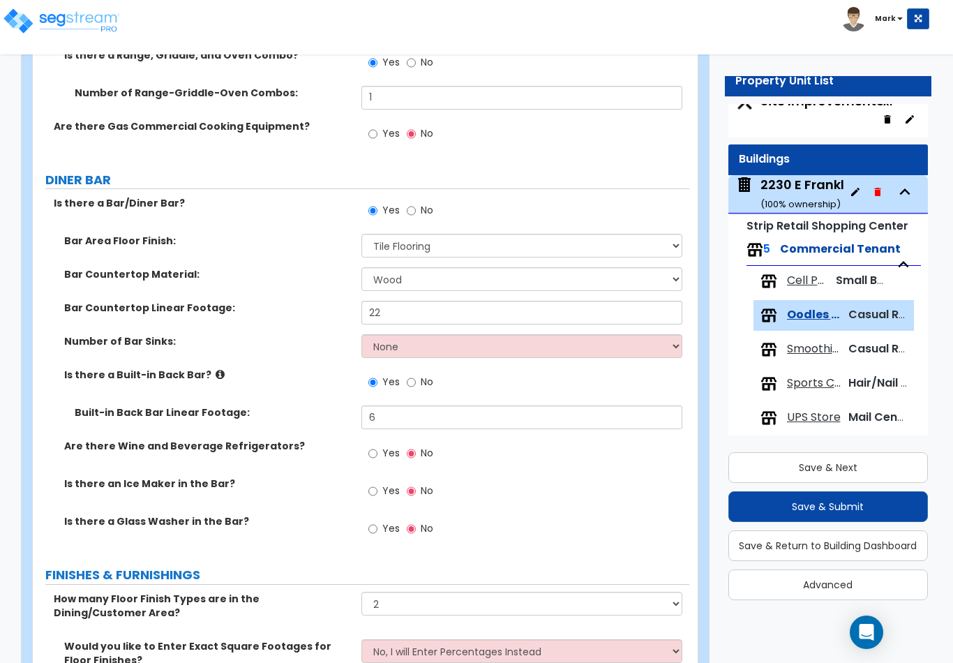
scroll to position [1822, 0]
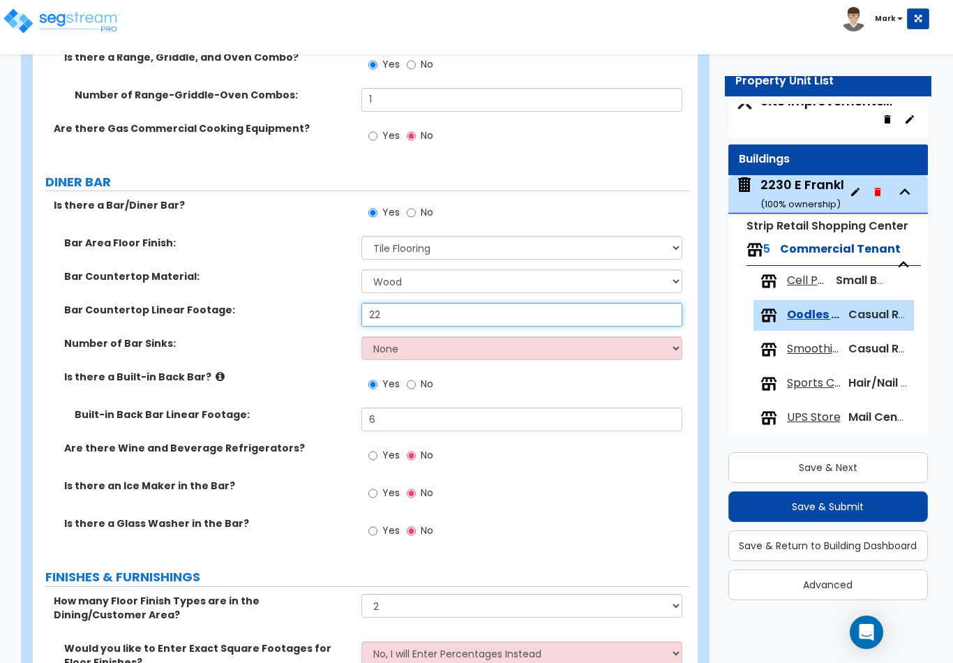
click at [421, 306] on input "22" at bounding box center [522, 315] width 322 height 24
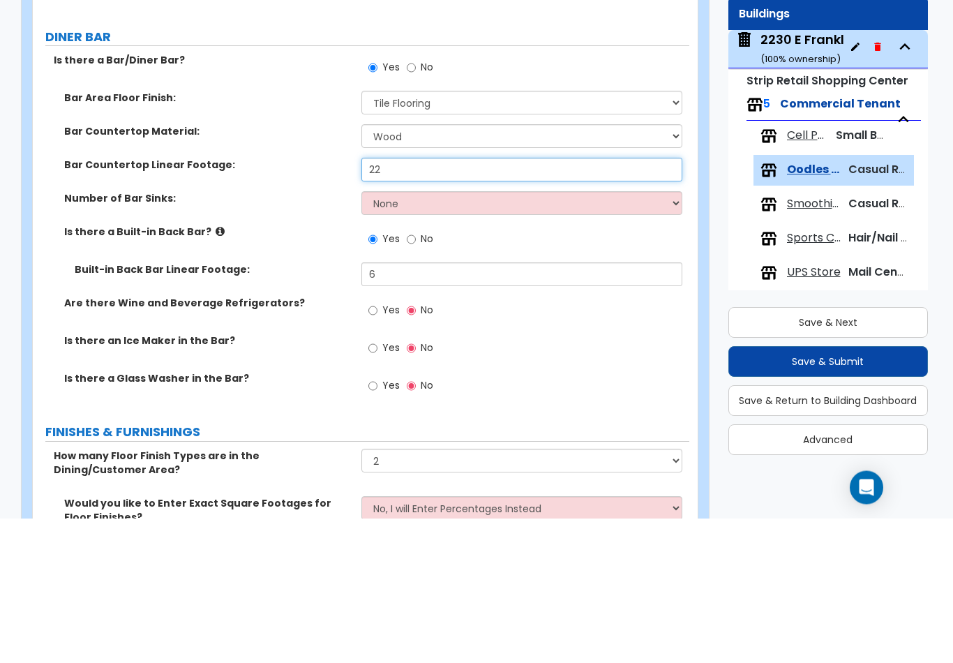
type input "2"
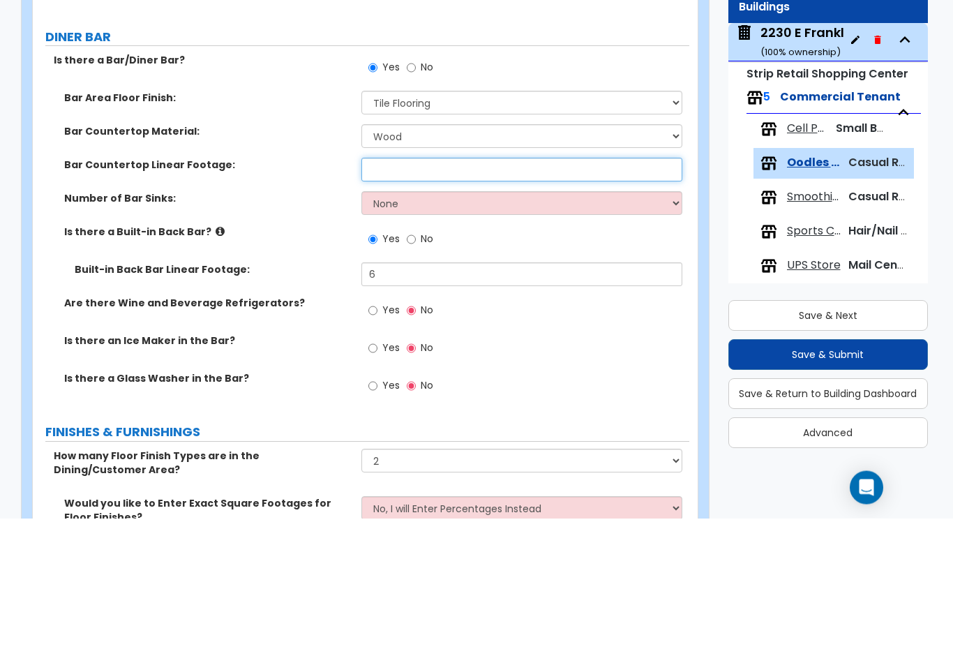
scroll to position [27, 0]
type input "16"
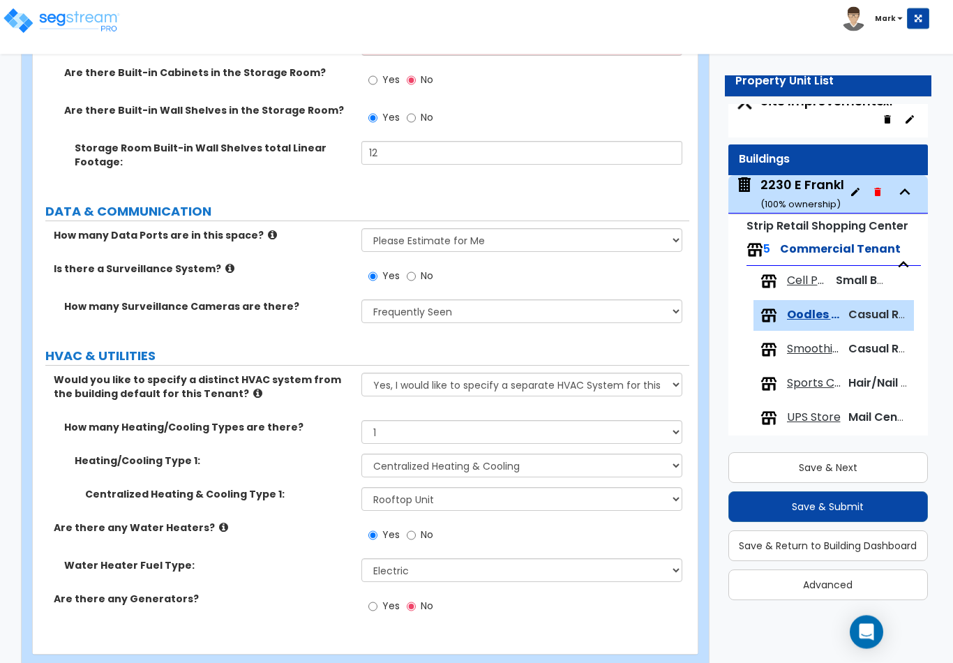
scroll to position [5054, 0]
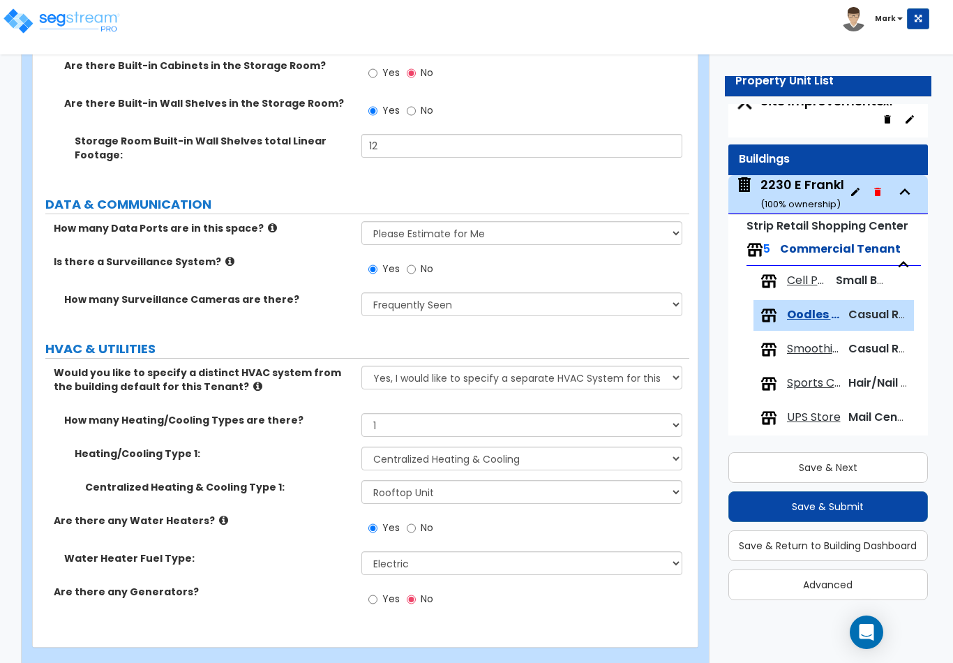
click at [868, 476] on button "Save & Next" at bounding box center [828, 467] width 200 height 31
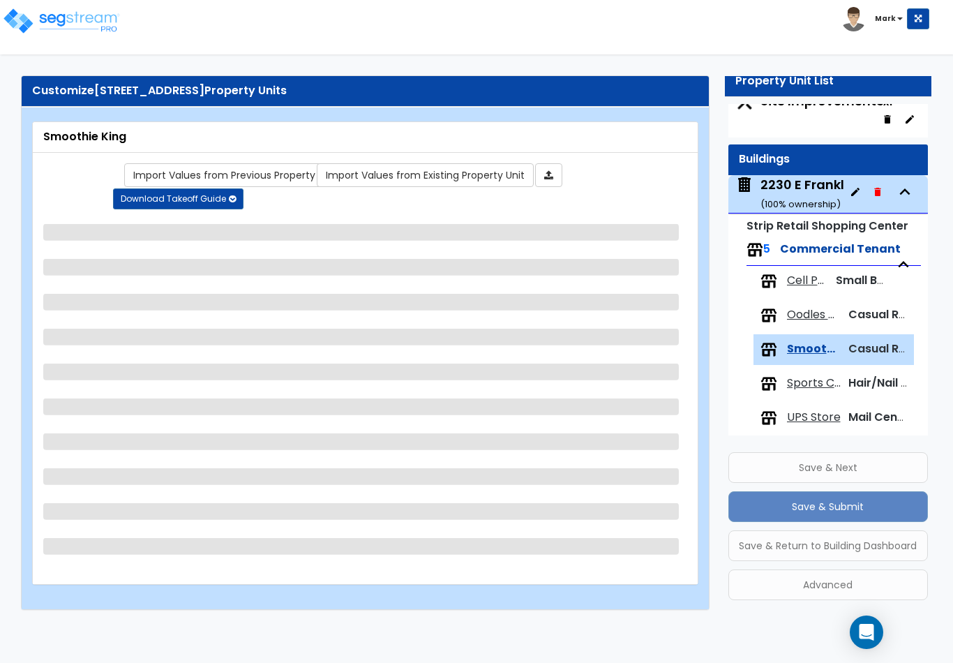
scroll to position [0, 0]
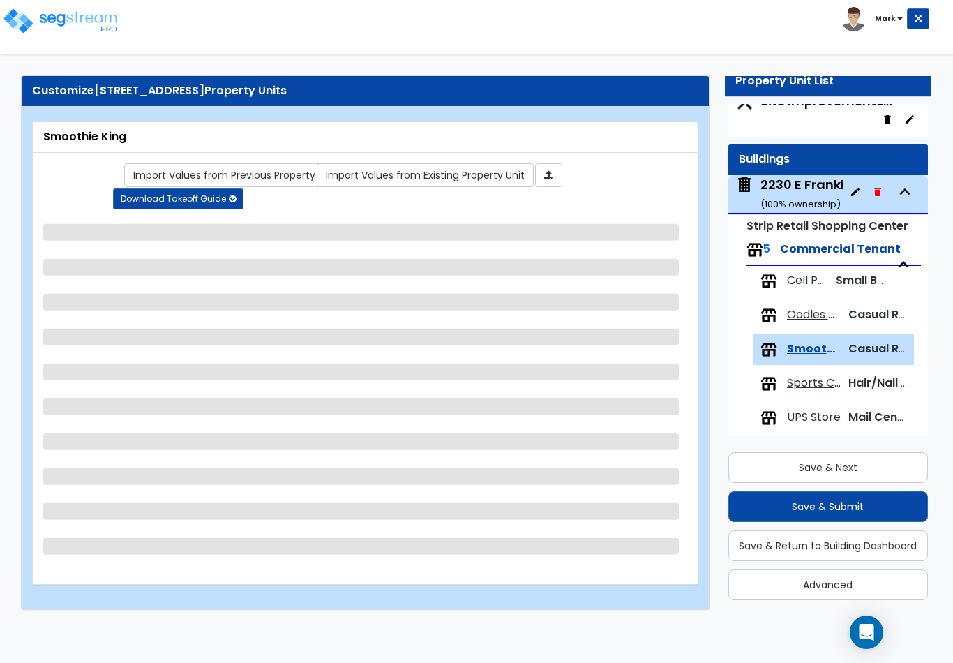
select select "2"
select select "4"
select select "3"
select select "1"
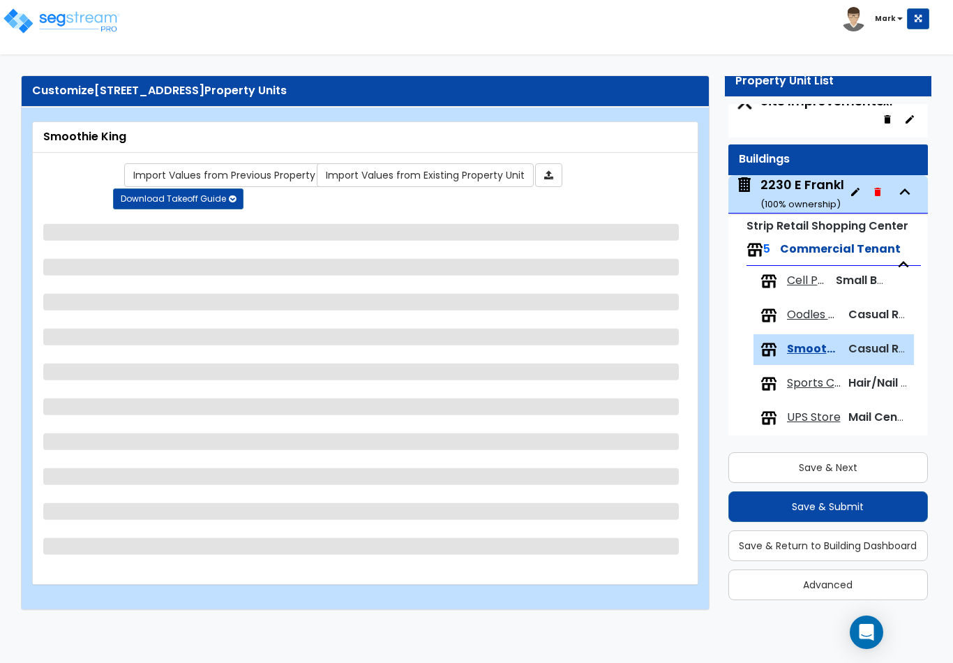
select select "1"
select select "2"
select select "1"
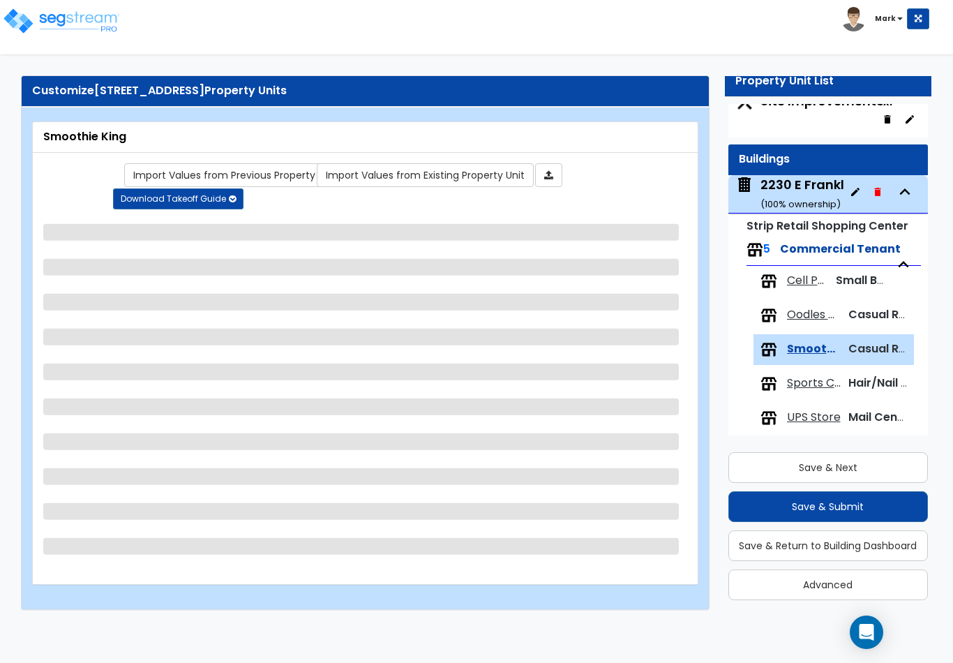
select select "6"
select select "4"
select select "2"
select select "1"
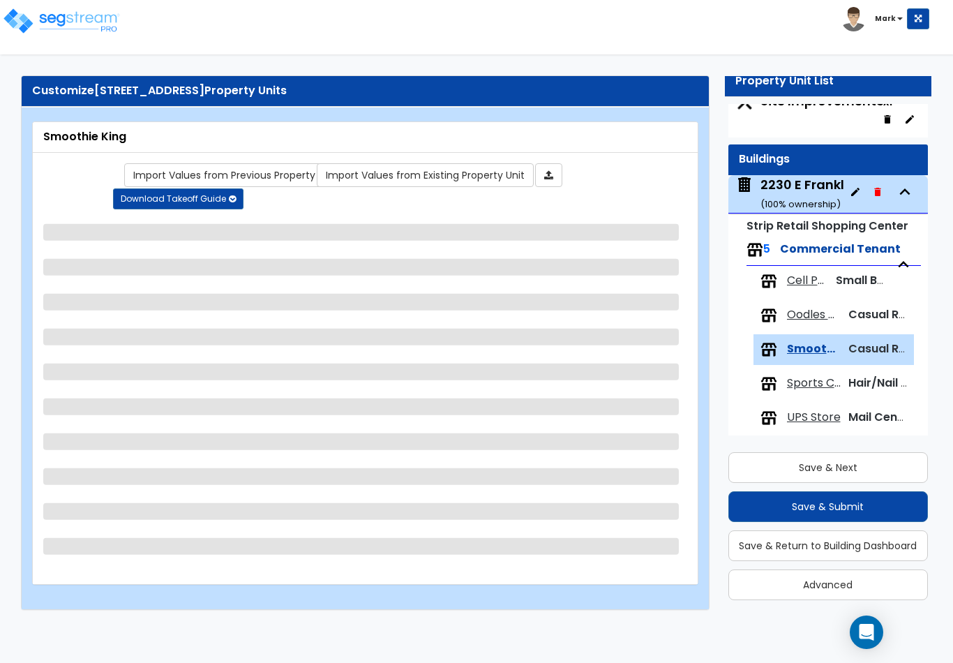
select select "2"
select select "1"
select select "3"
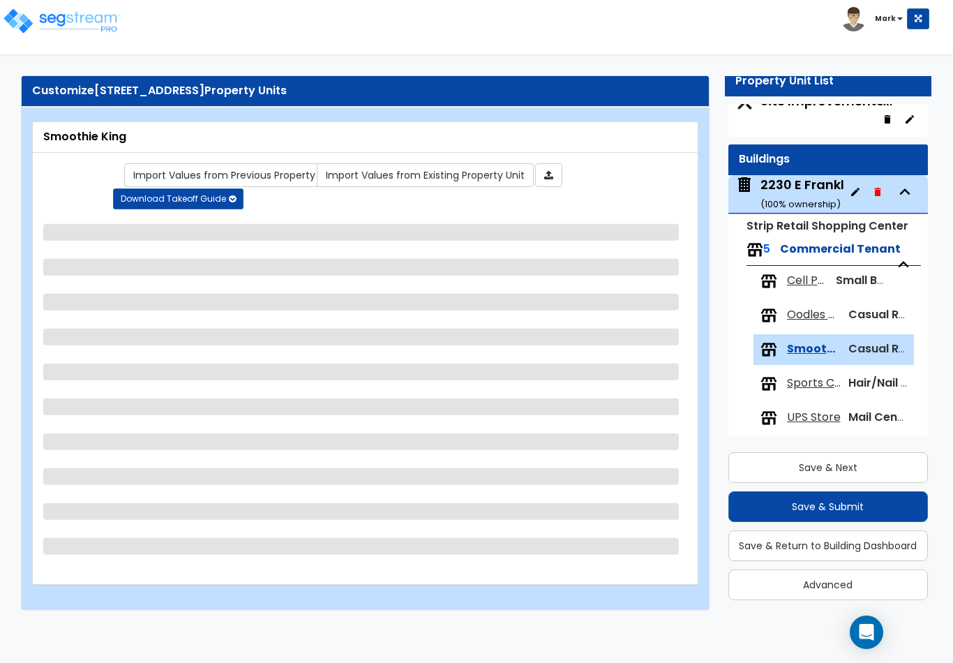
select select "1"
select select "2"
select select "1"
select select "2"
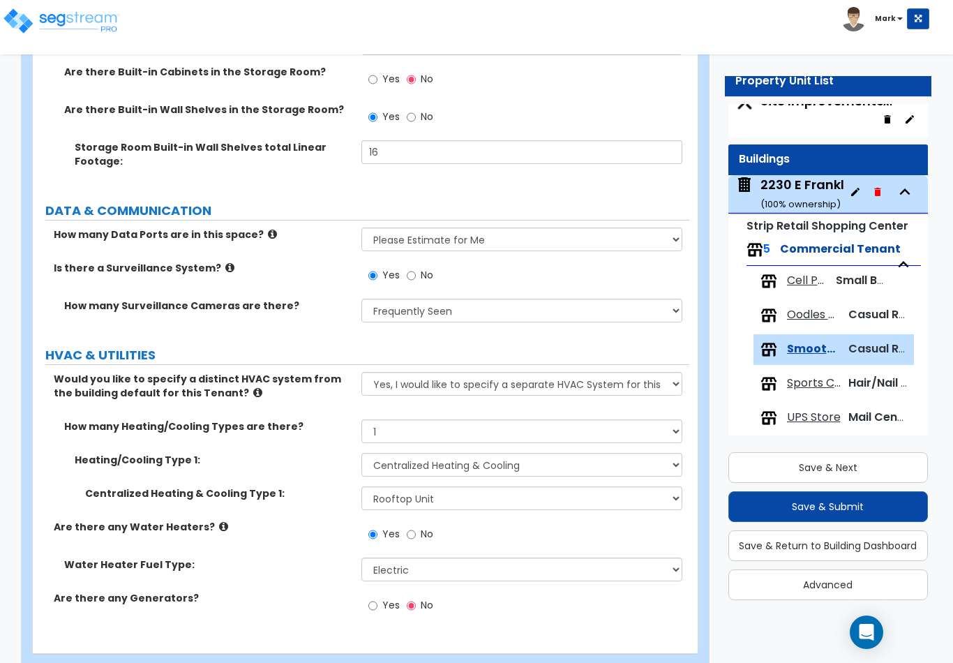
scroll to position [3713, 0]
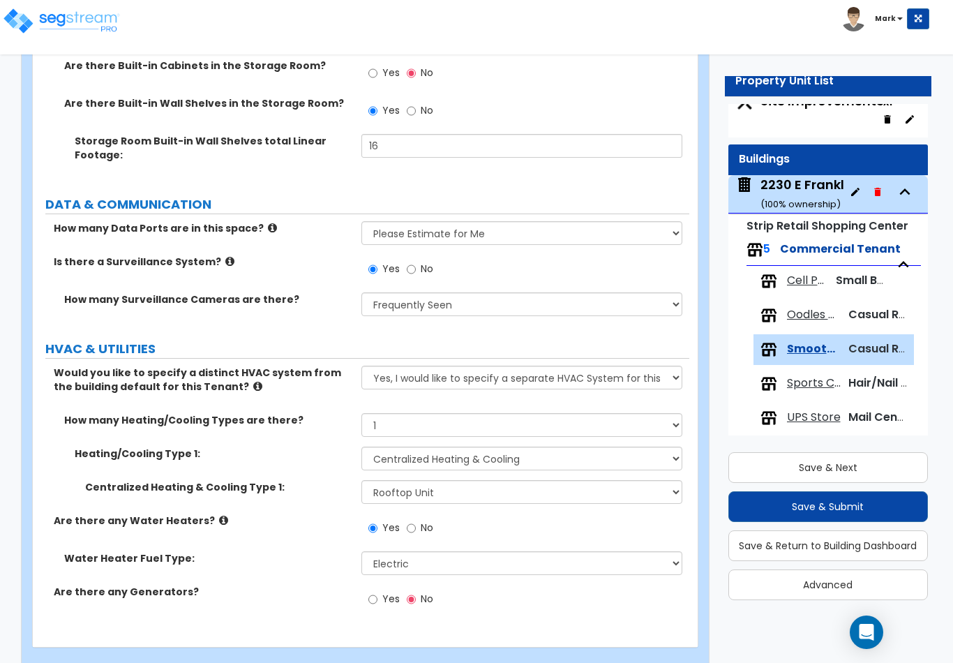
click at [879, 477] on button "Save & Next" at bounding box center [828, 467] width 200 height 31
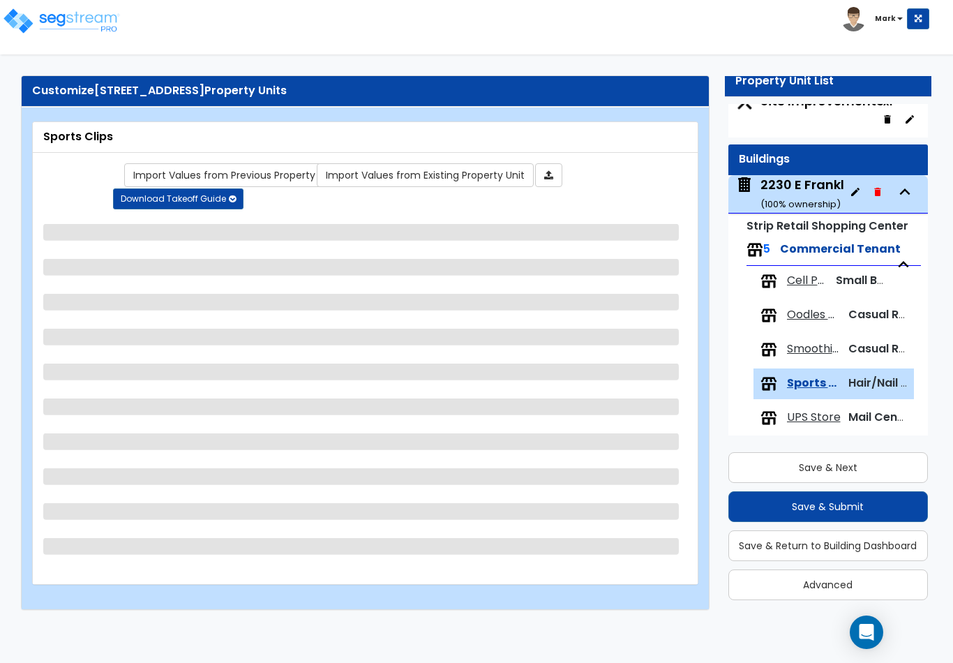
select select "7"
select select "1"
select select "3"
select select "1"
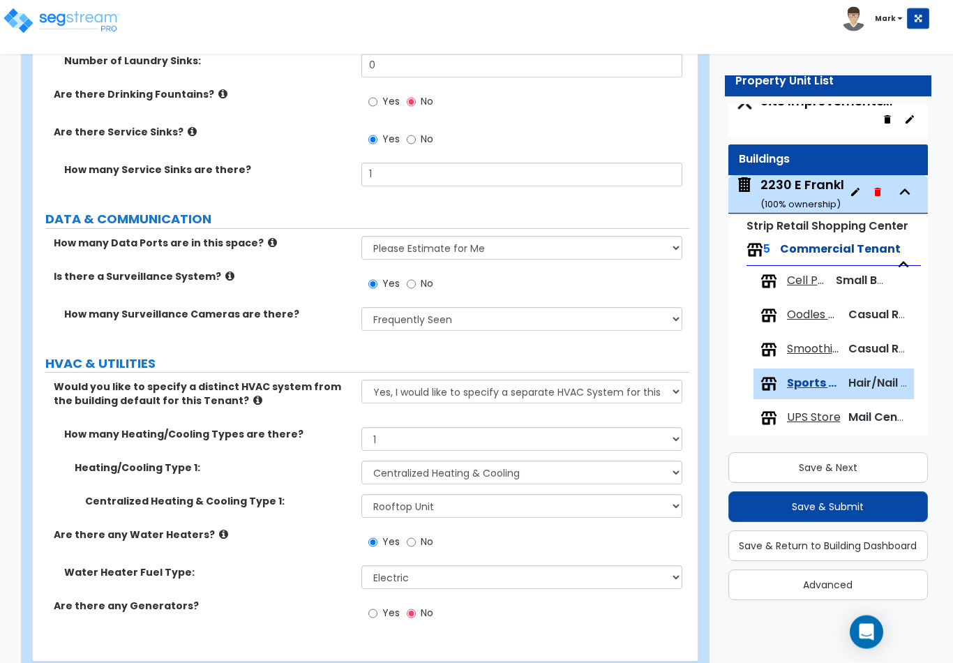
scroll to position [3416, 0]
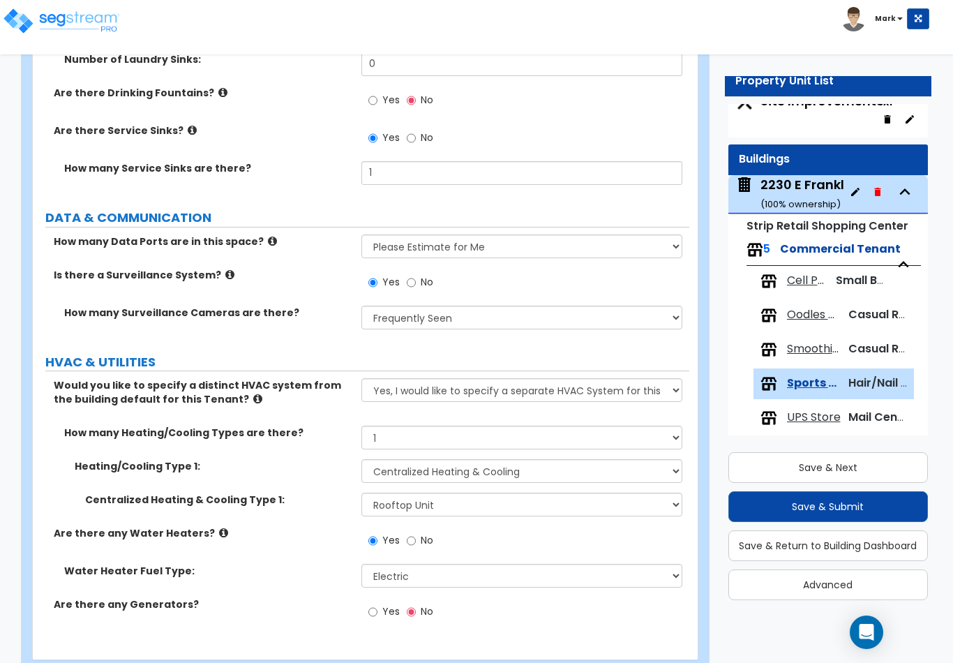
click at [879, 477] on button "Save & Next" at bounding box center [828, 467] width 200 height 31
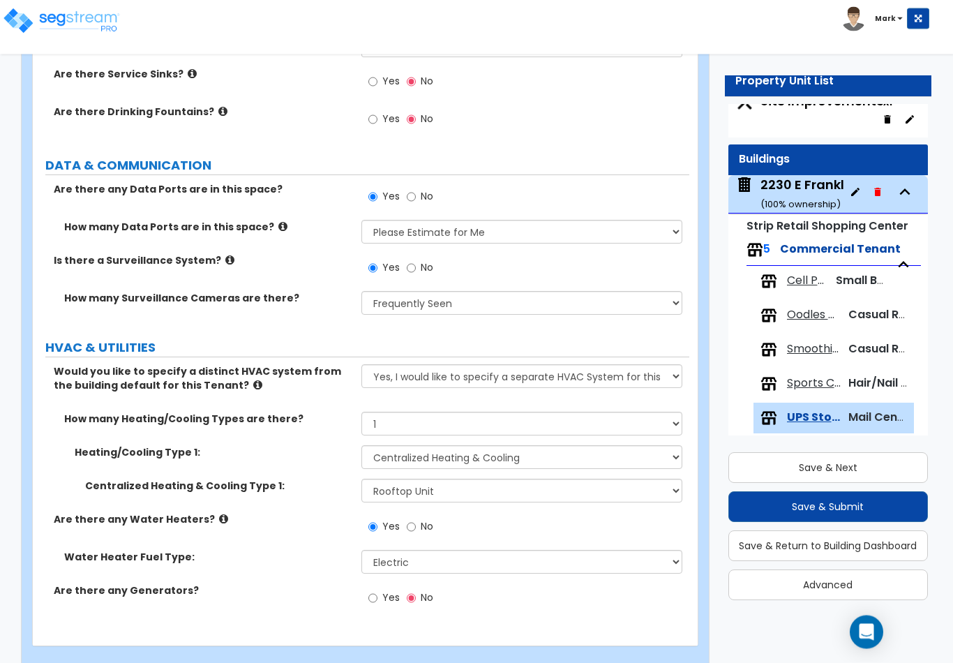
scroll to position [3300, 0]
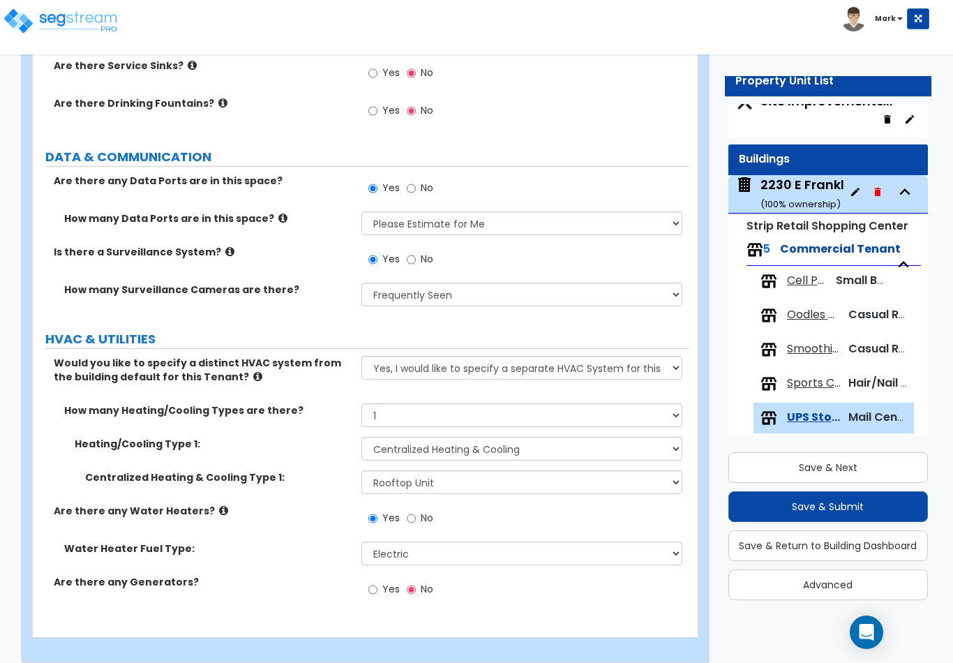
click at [879, 472] on button "Save & Next" at bounding box center [828, 467] width 200 height 31
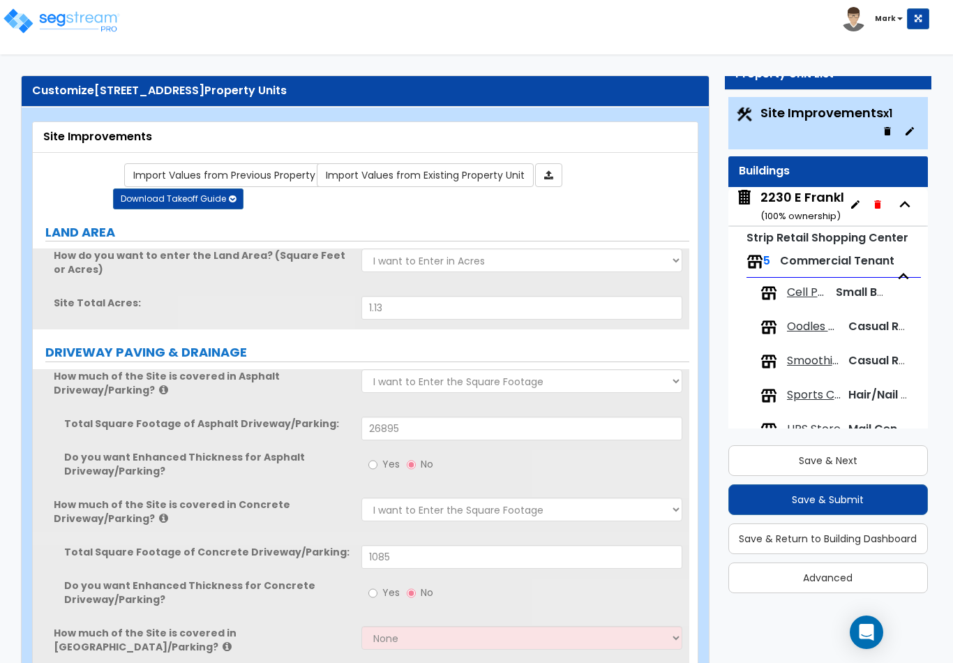
scroll to position [27, 0]
